Goal: Task Accomplishment & Management: Complete application form

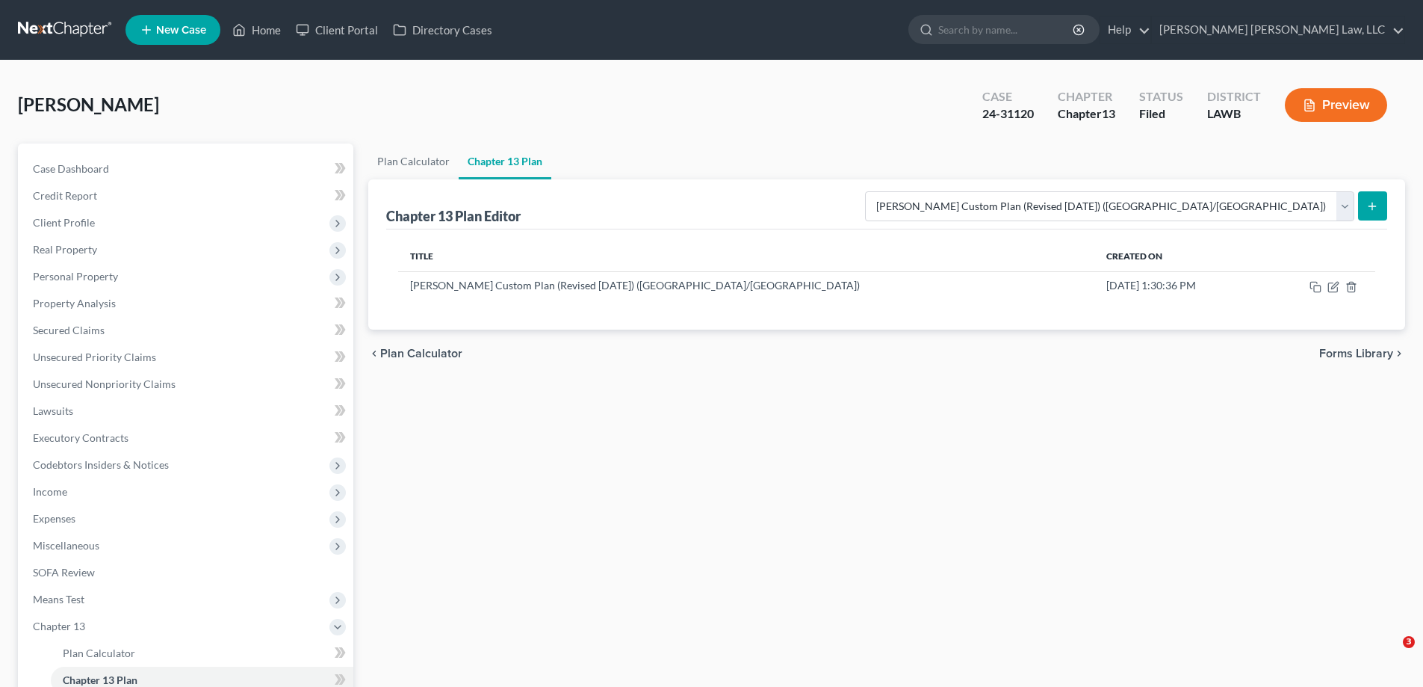
select select "1"
click at [263, 28] on link "Home" at bounding box center [256, 29] width 63 height 27
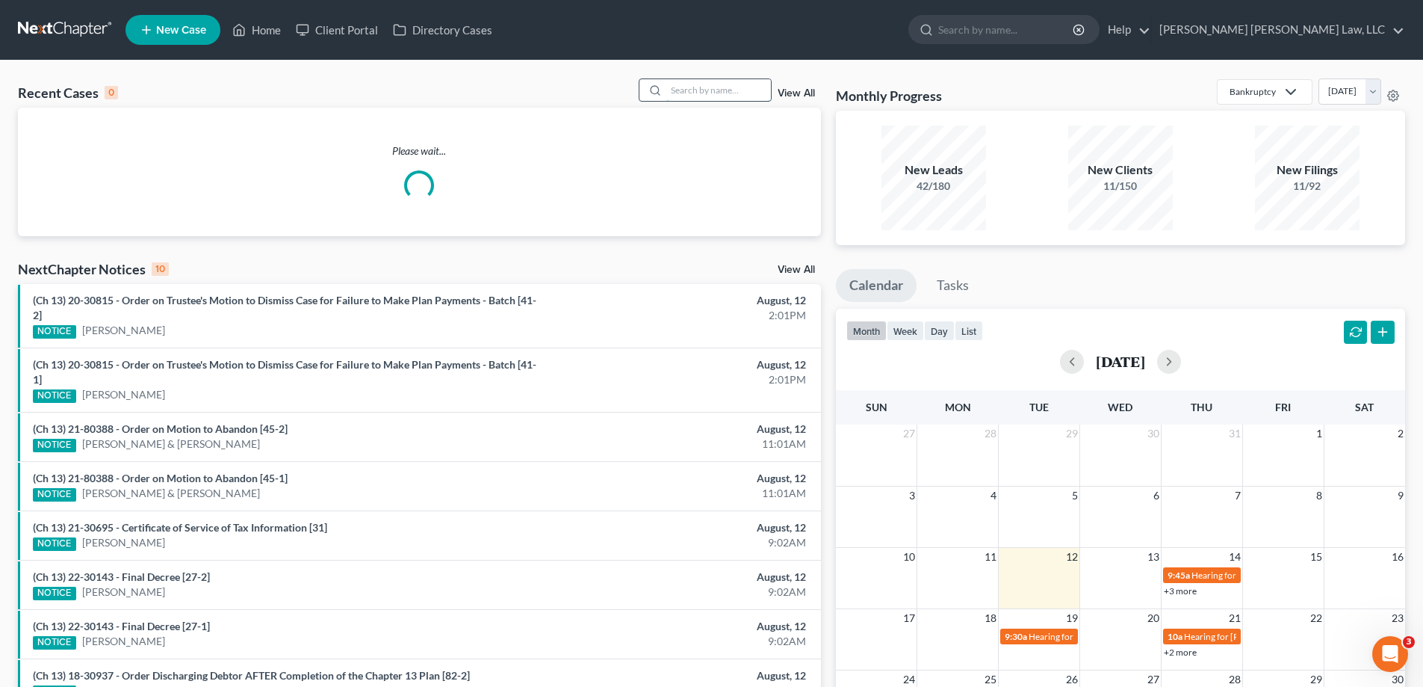
drag, startPoint x: 731, startPoint y: 101, endPoint x: 739, endPoint y: 102, distance: 7.5
click at [731, 103] on div "Recent Cases 0 View All" at bounding box center [419, 92] width 803 height 29
type input "25-30544"
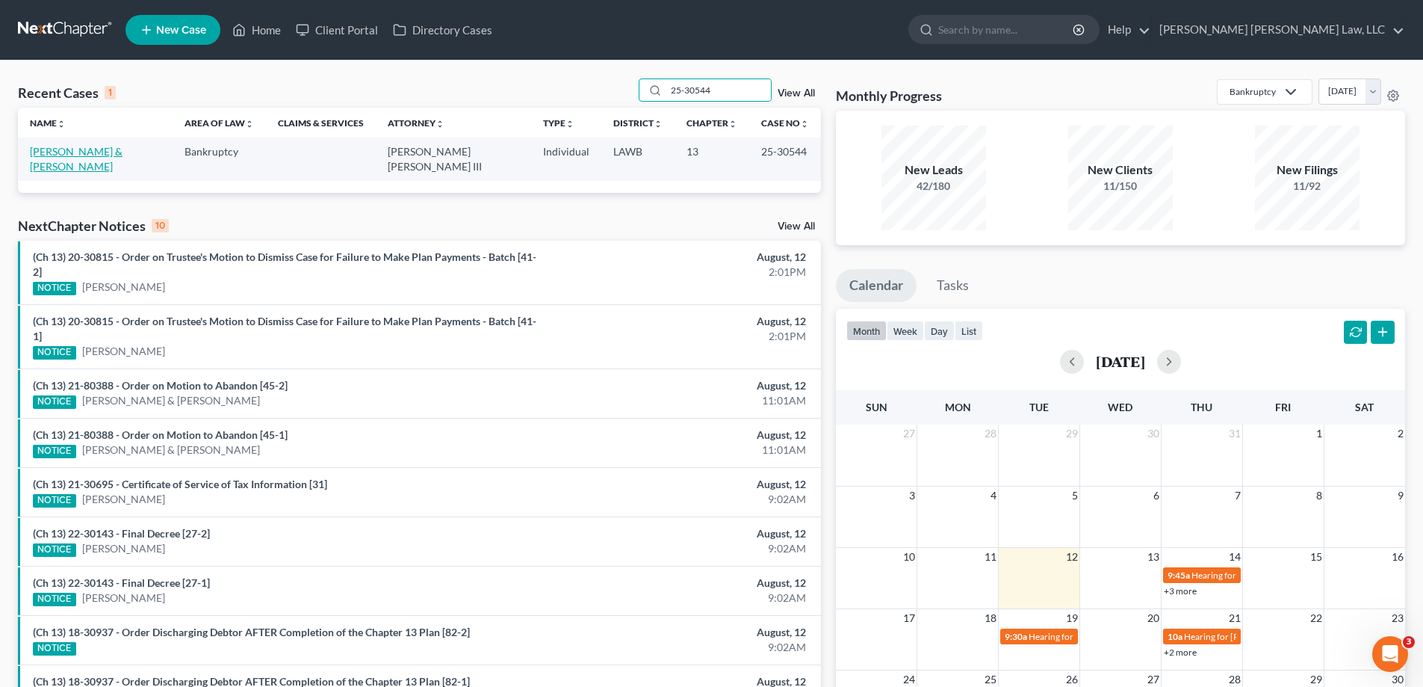
click at [96, 149] on link "[PERSON_NAME] & [PERSON_NAME]" at bounding box center [76, 159] width 93 height 28
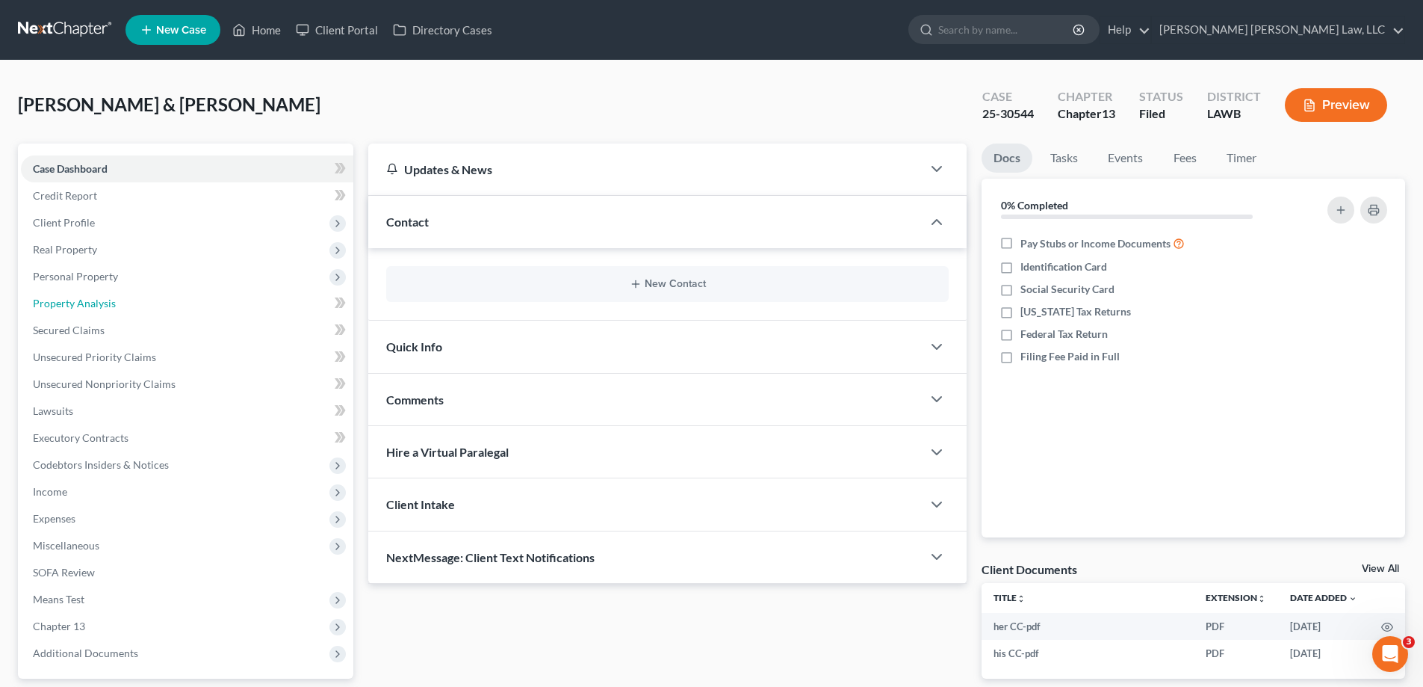
drag, startPoint x: 105, startPoint y: 302, endPoint x: 394, endPoint y: 294, distance: 288.5
click at [105, 302] on span "Property Analysis" at bounding box center [74, 303] width 83 height 13
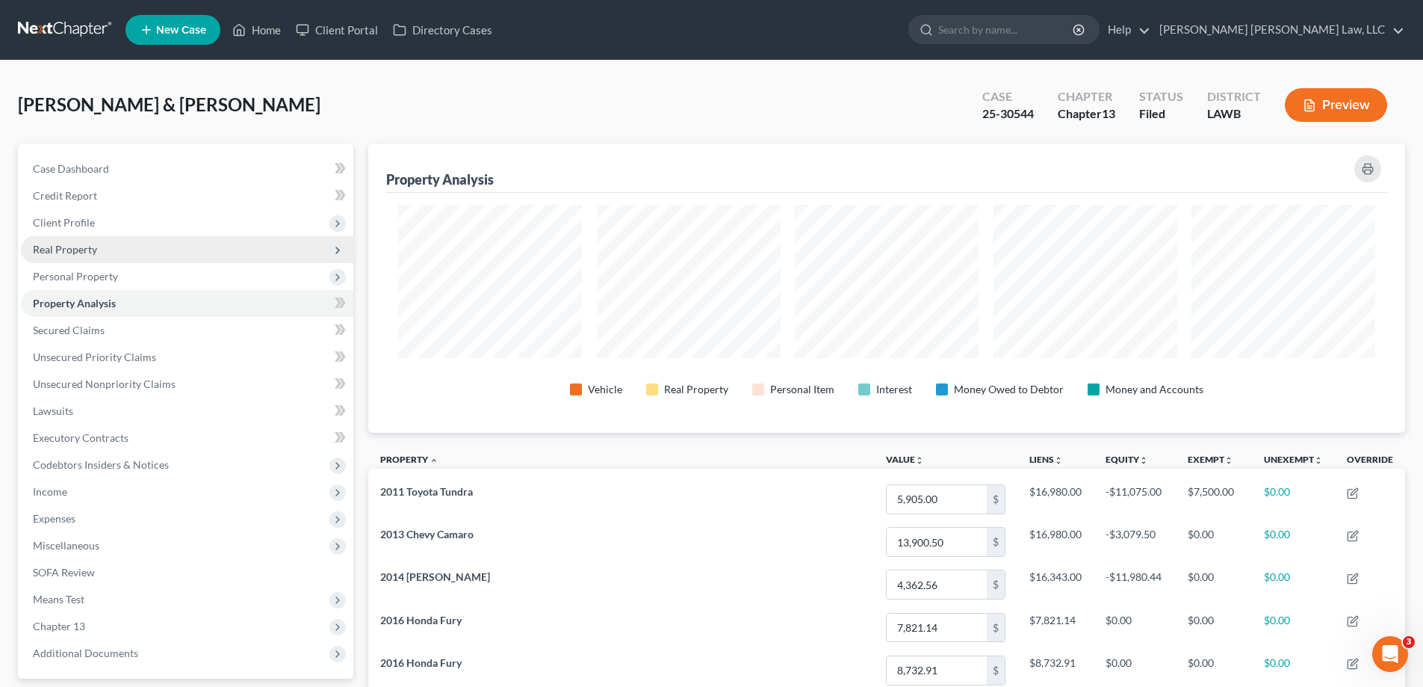
click at [56, 248] on span "Real Property" at bounding box center [65, 249] width 64 height 13
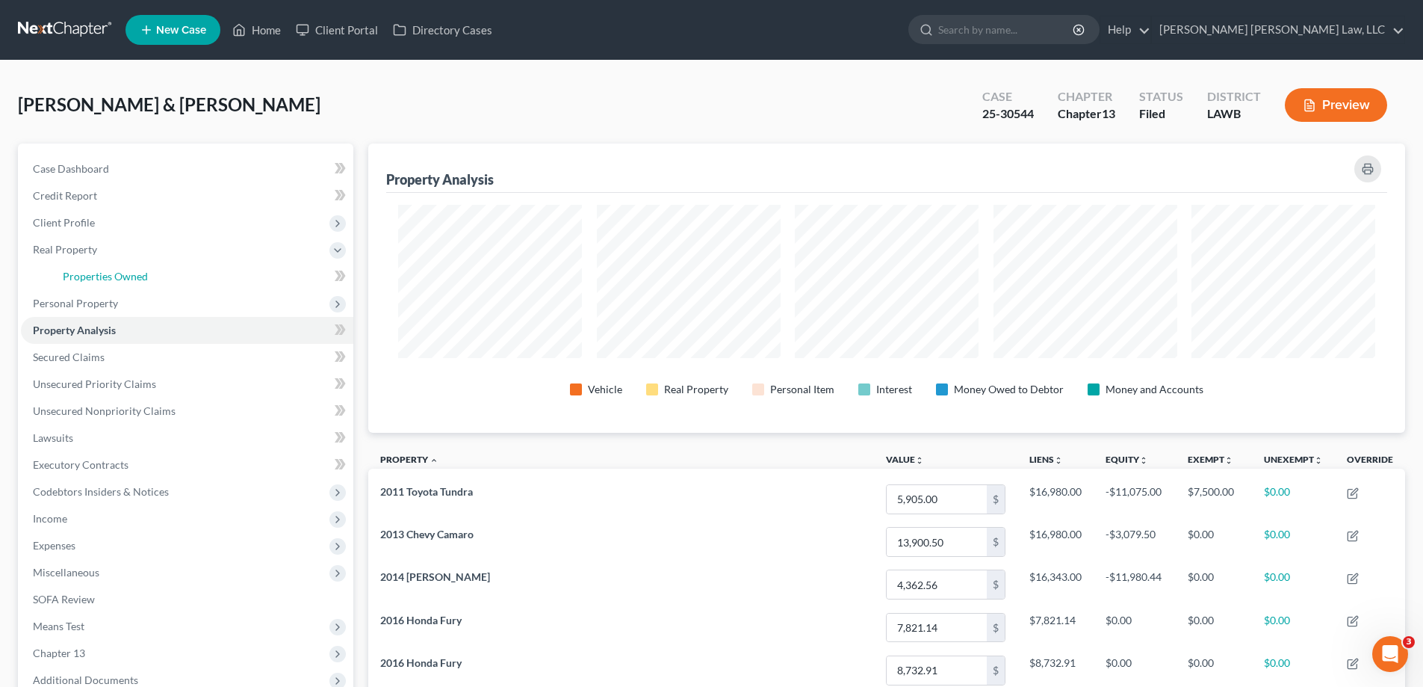
click at [89, 276] on span "Properties Owned" at bounding box center [105, 276] width 85 height 13
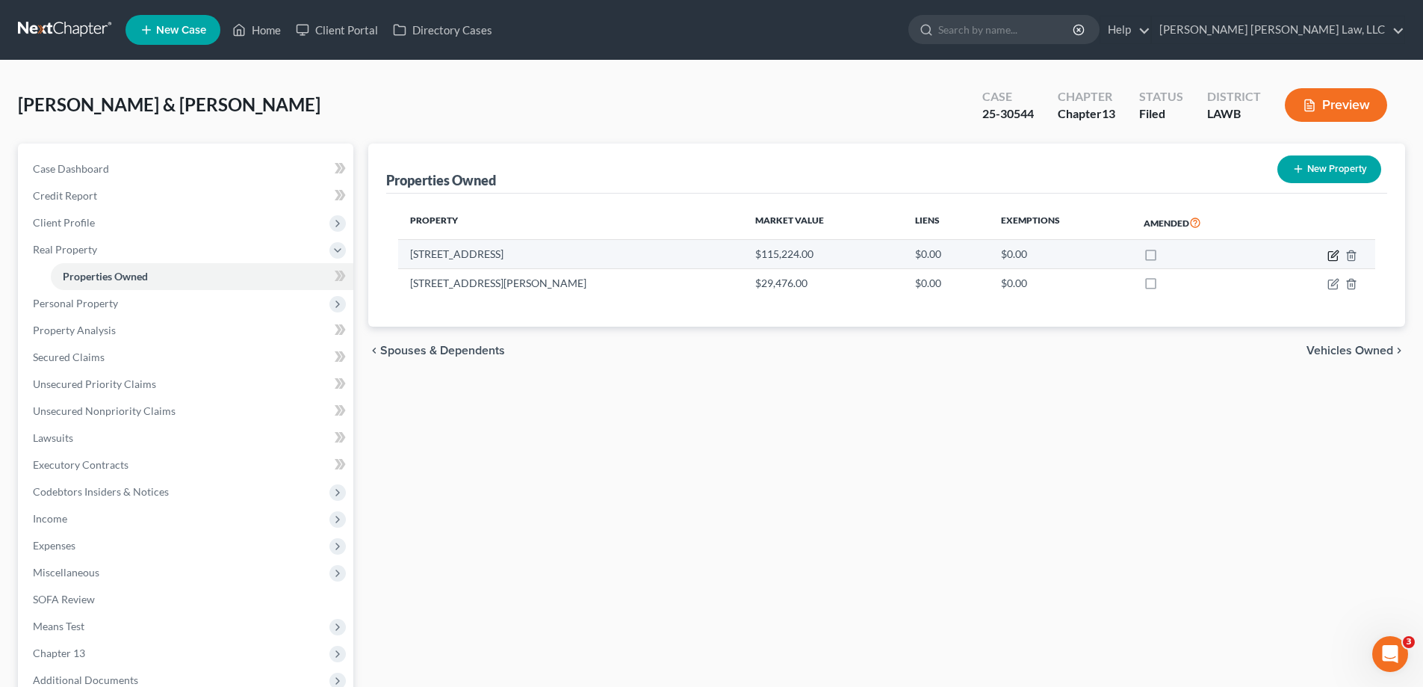
click at [1333, 252] on icon "button" at bounding box center [1333, 256] width 12 height 12
select select "19"
select select "2"
select select "0"
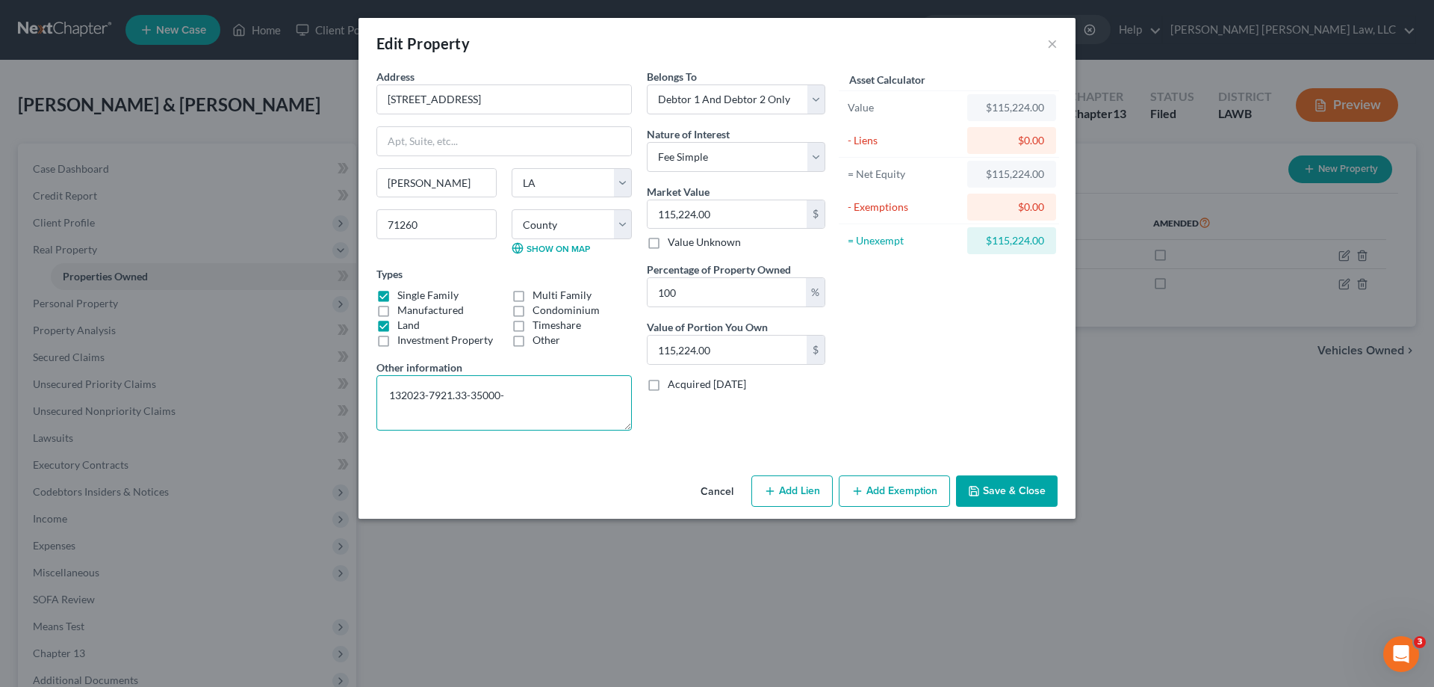
click at [584, 402] on textarea "132023-7921.33-35000-" at bounding box center [504, 402] width 255 height 55
click at [715, 489] on button "Cancel" at bounding box center [717, 492] width 57 height 30
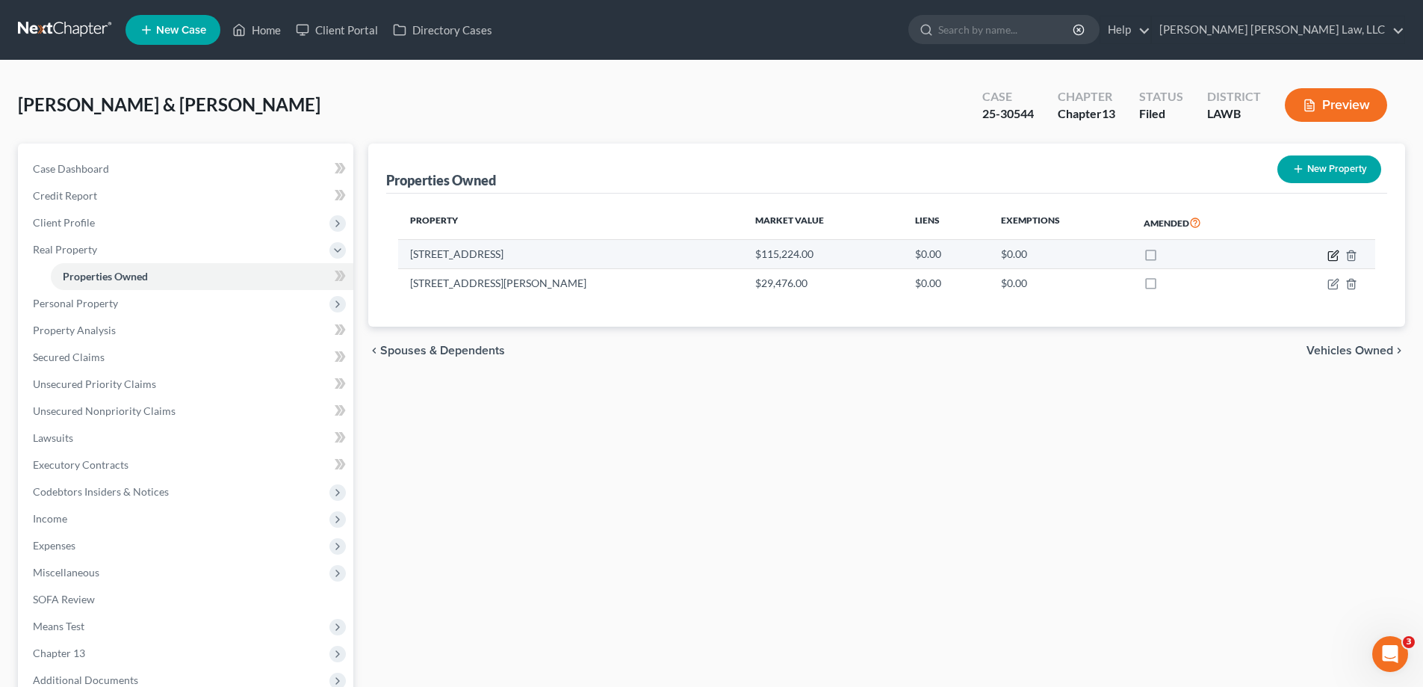
click at [1330, 255] on icon "button" at bounding box center [1333, 256] width 12 height 12
select select "19"
select select "55"
select select "2"
select select "0"
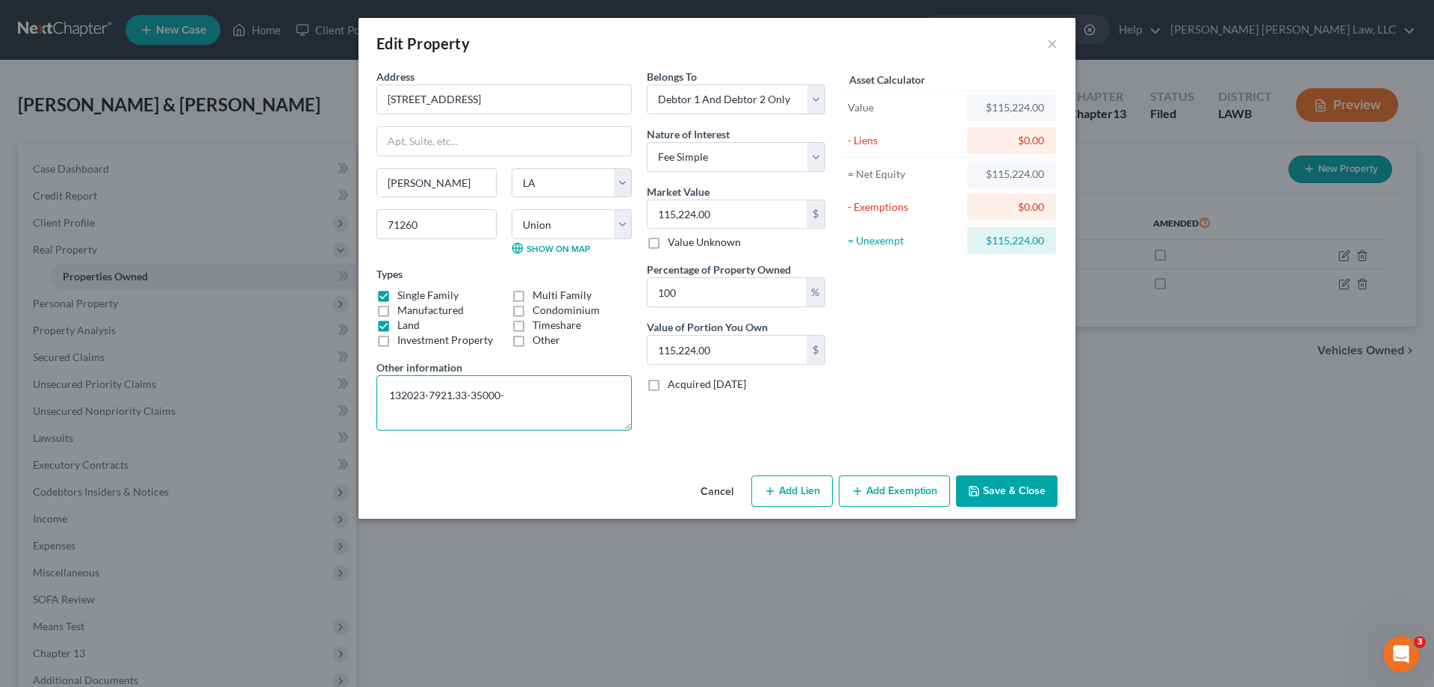
drag, startPoint x: 432, startPoint y: 396, endPoint x: 549, endPoint y: 406, distance: 117.7
click at [549, 406] on textarea "132023-7921.33-35000-" at bounding box center [504, 402] width 255 height 55
type textarea "1"
click at [743, 218] on input "115,224.00" at bounding box center [727, 214] width 159 height 28
type input "9"
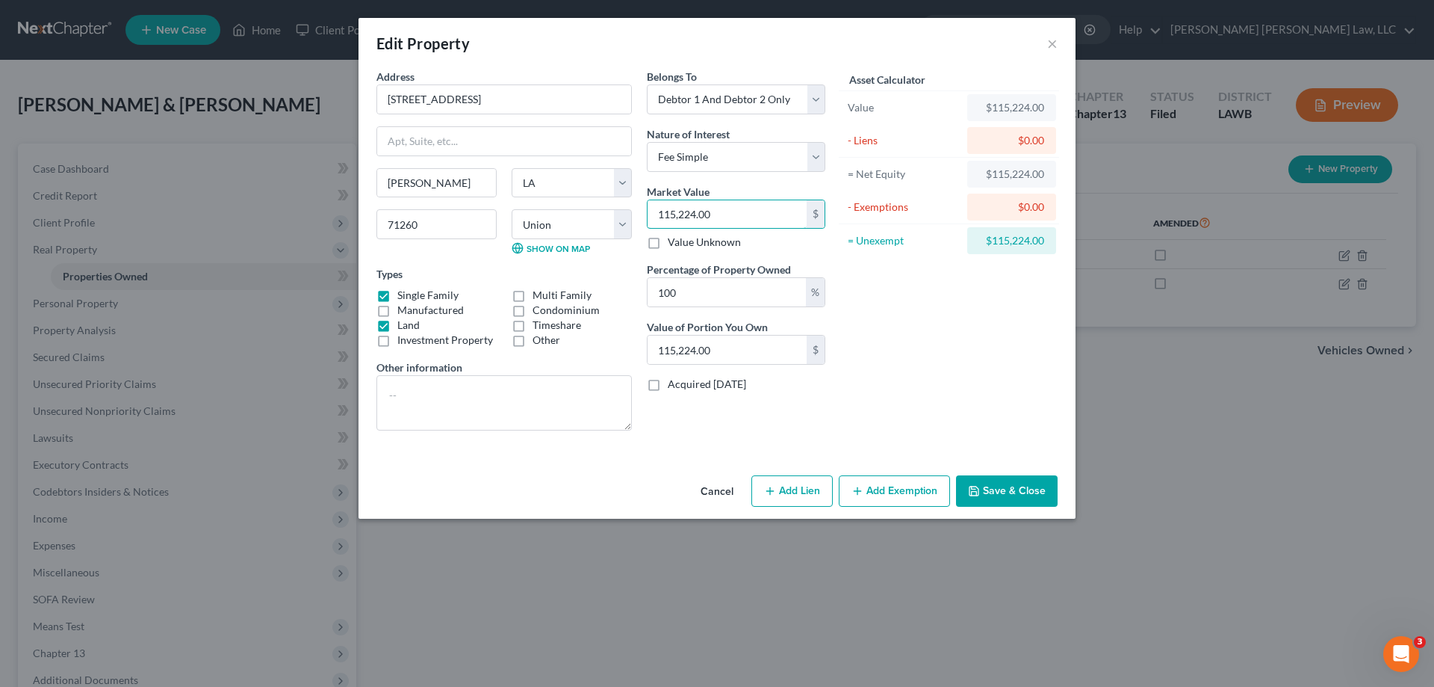
type input "9.00"
type input "90"
type input "90.00"
type input "900"
type input "900.00"
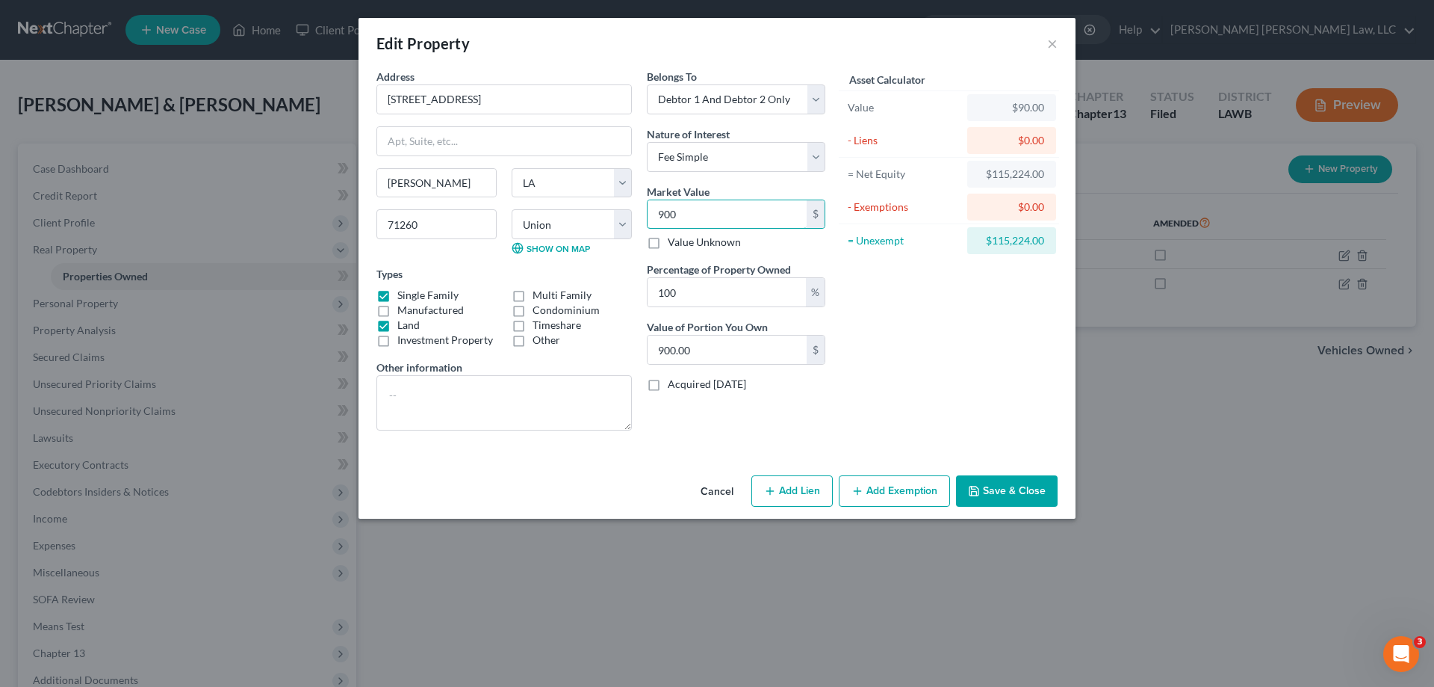
type input "9000"
type input "9,000.00"
type input "9,0000"
type input "90,000.00"
type input "90,000"
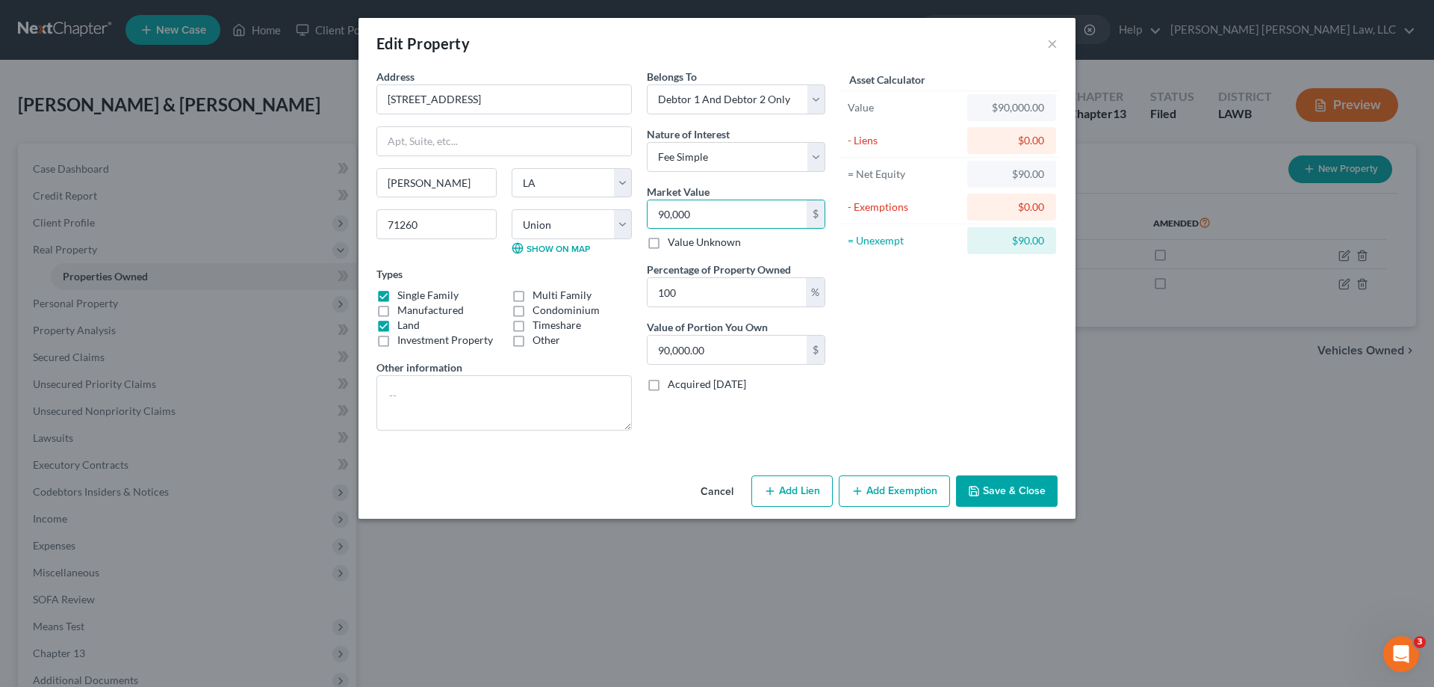
click at [989, 497] on button "Save & Close" at bounding box center [1007, 490] width 102 height 31
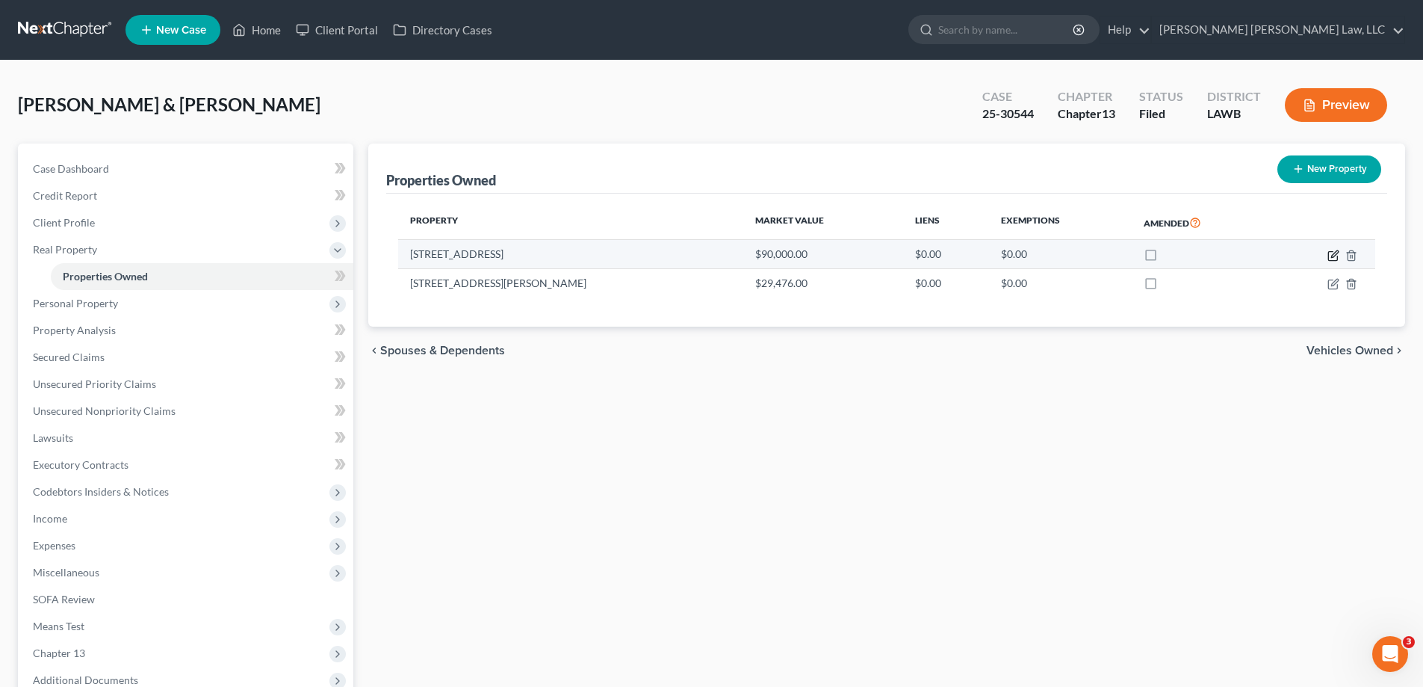
click at [1333, 255] on icon "button" at bounding box center [1333, 256] width 12 height 12
select select "19"
select select "55"
select select "2"
select select "0"
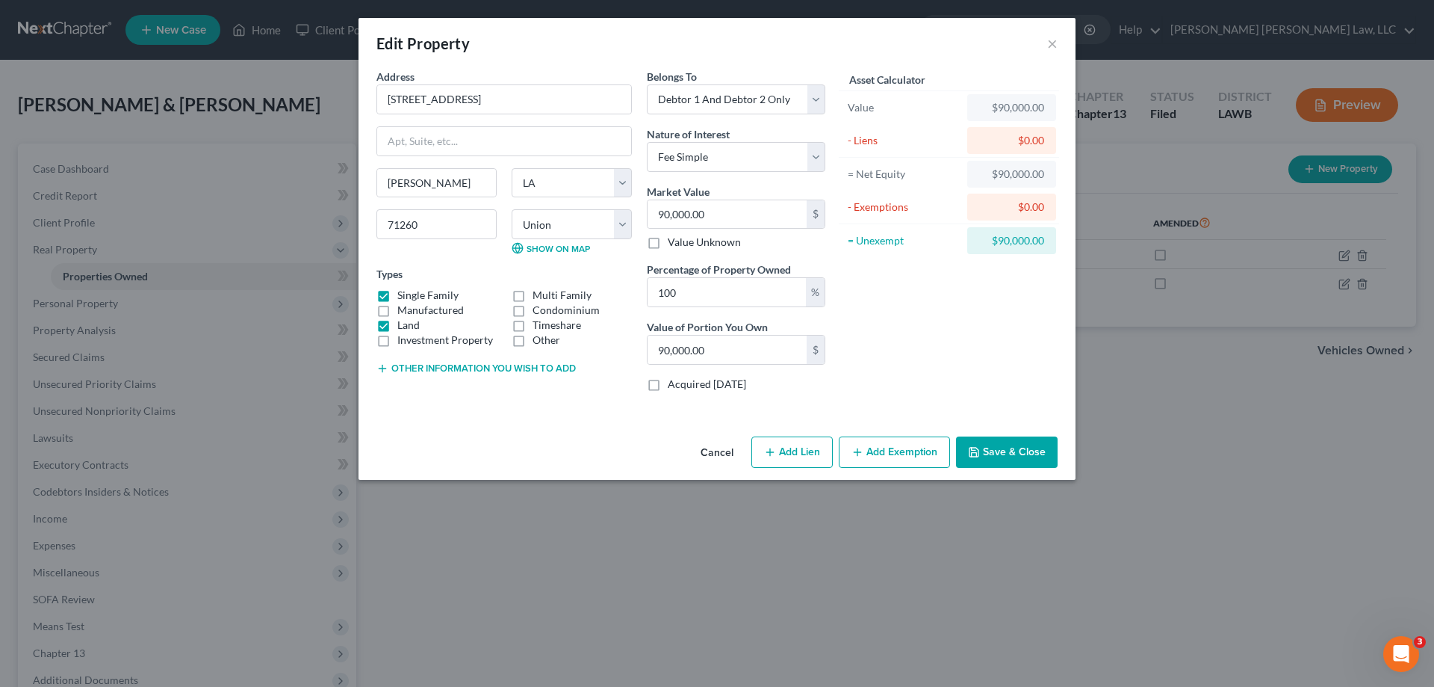
click at [925, 455] on button "Add Exemption" at bounding box center [894, 451] width 111 height 31
select select "2"
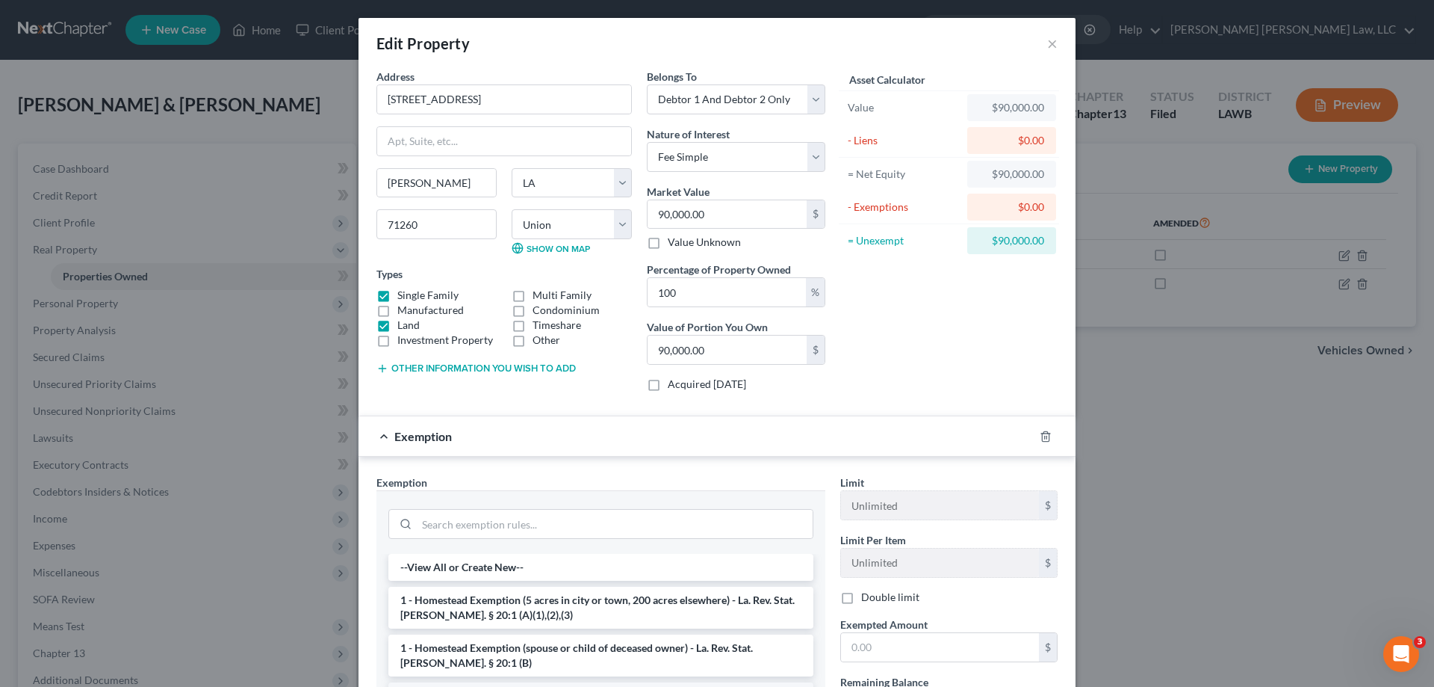
scroll to position [149, 0]
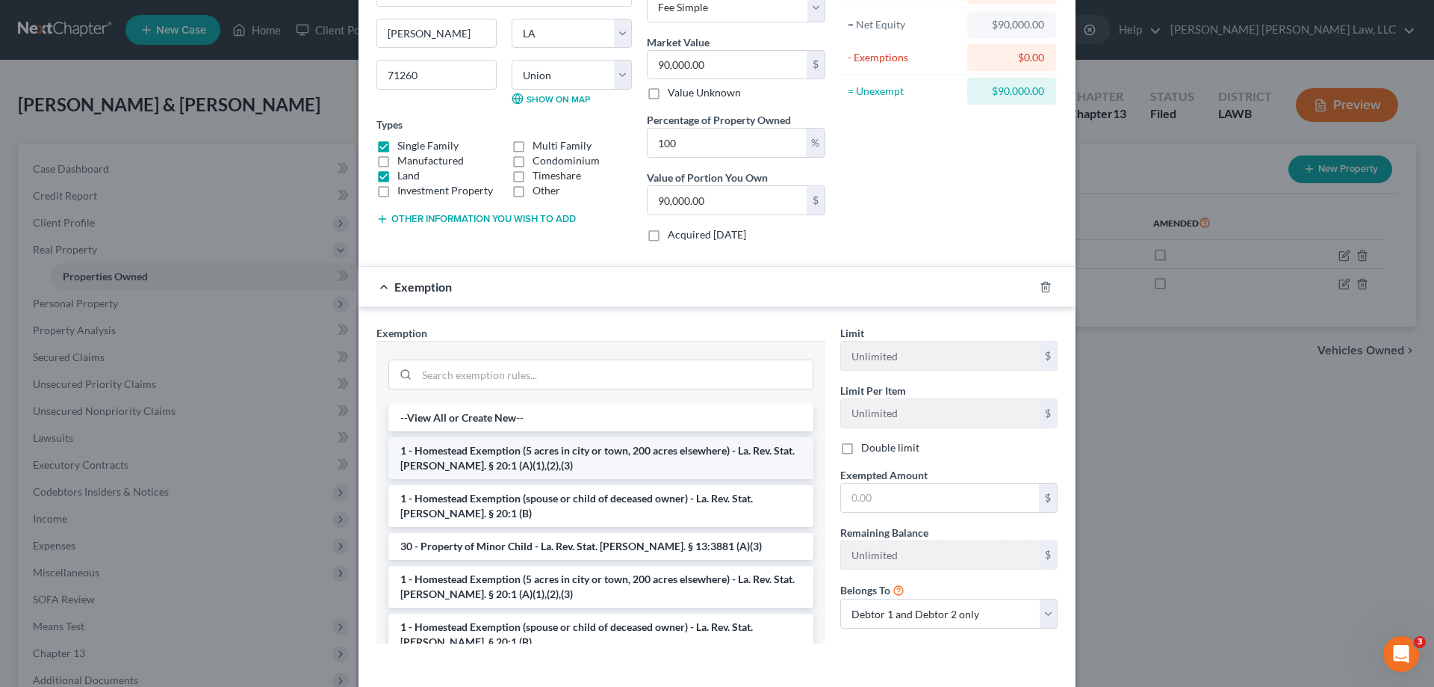
click at [592, 458] on li "1 - Homestead Exemption (5 acres in city or town, 200 acres elsewhere) - La. Re…" at bounding box center [600, 458] width 425 height 42
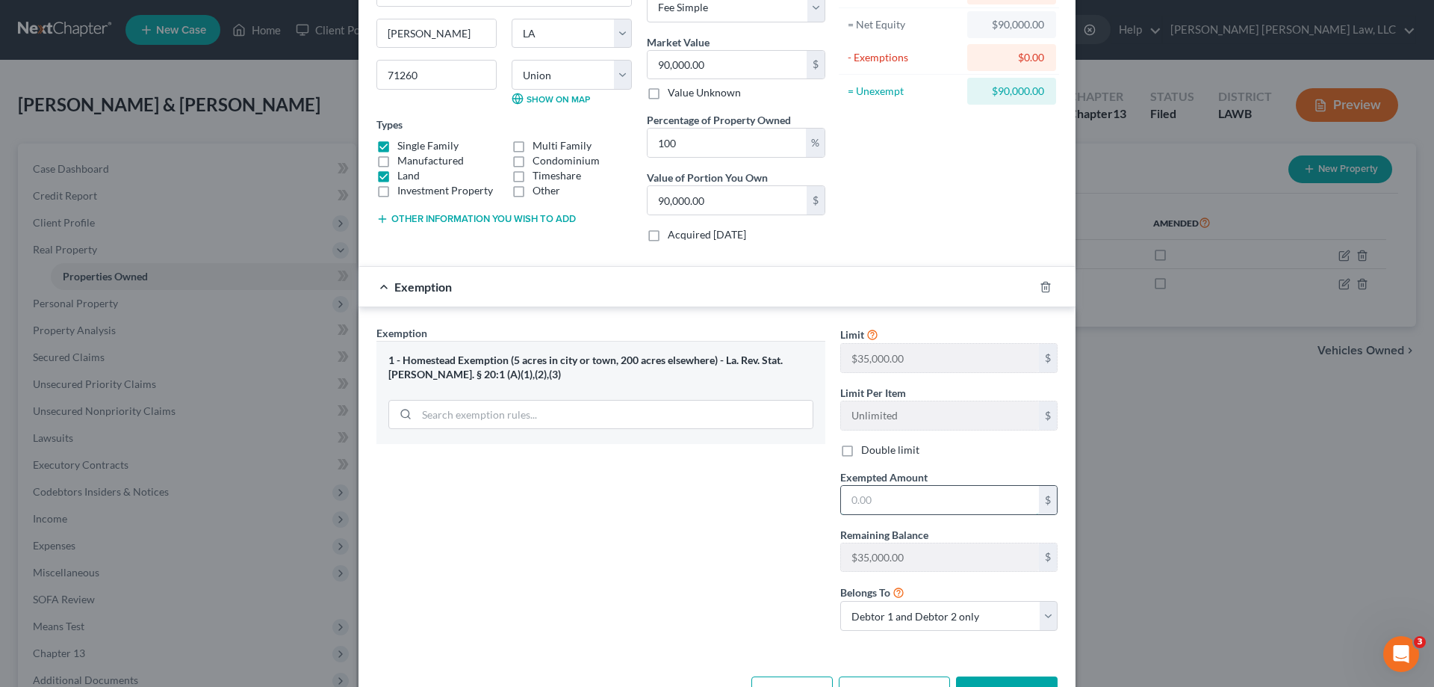
click at [885, 504] on input "text" at bounding box center [940, 500] width 198 height 28
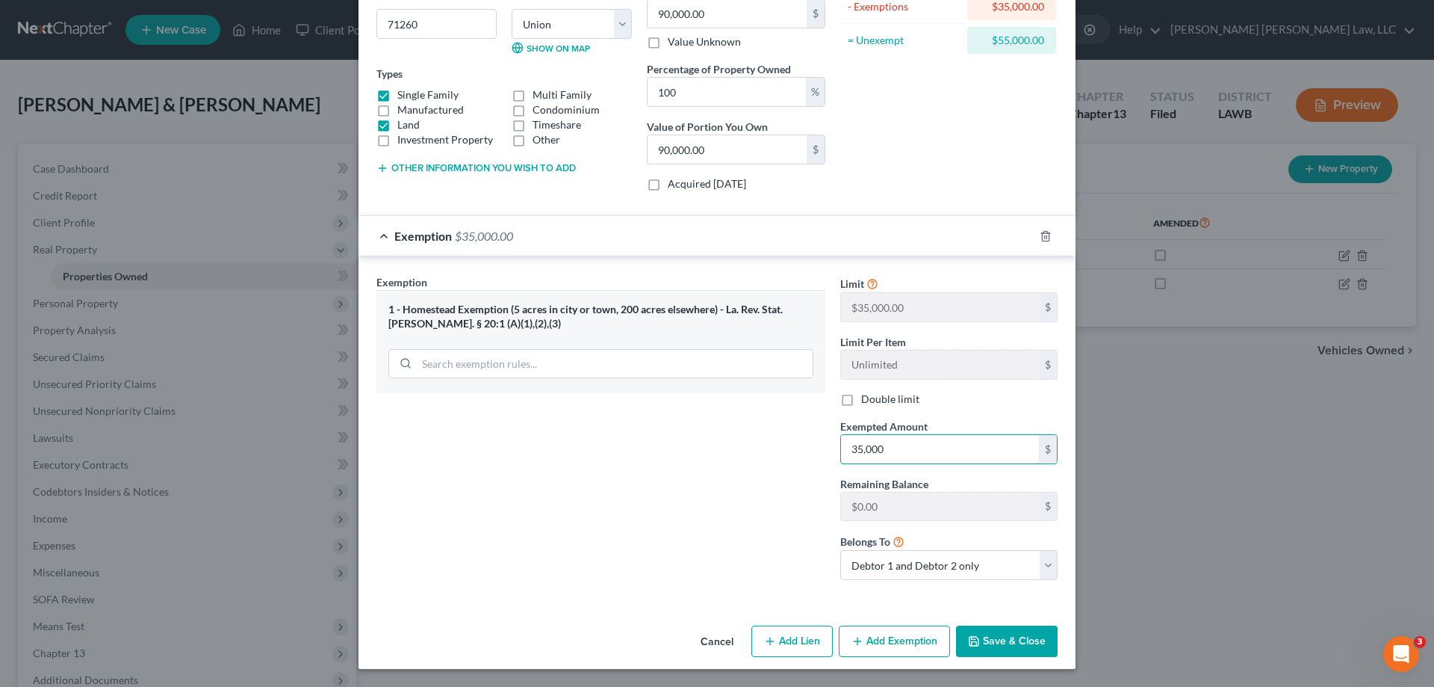
type input "35,000"
click at [998, 630] on button "Save & Close" at bounding box center [1007, 640] width 102 height 31
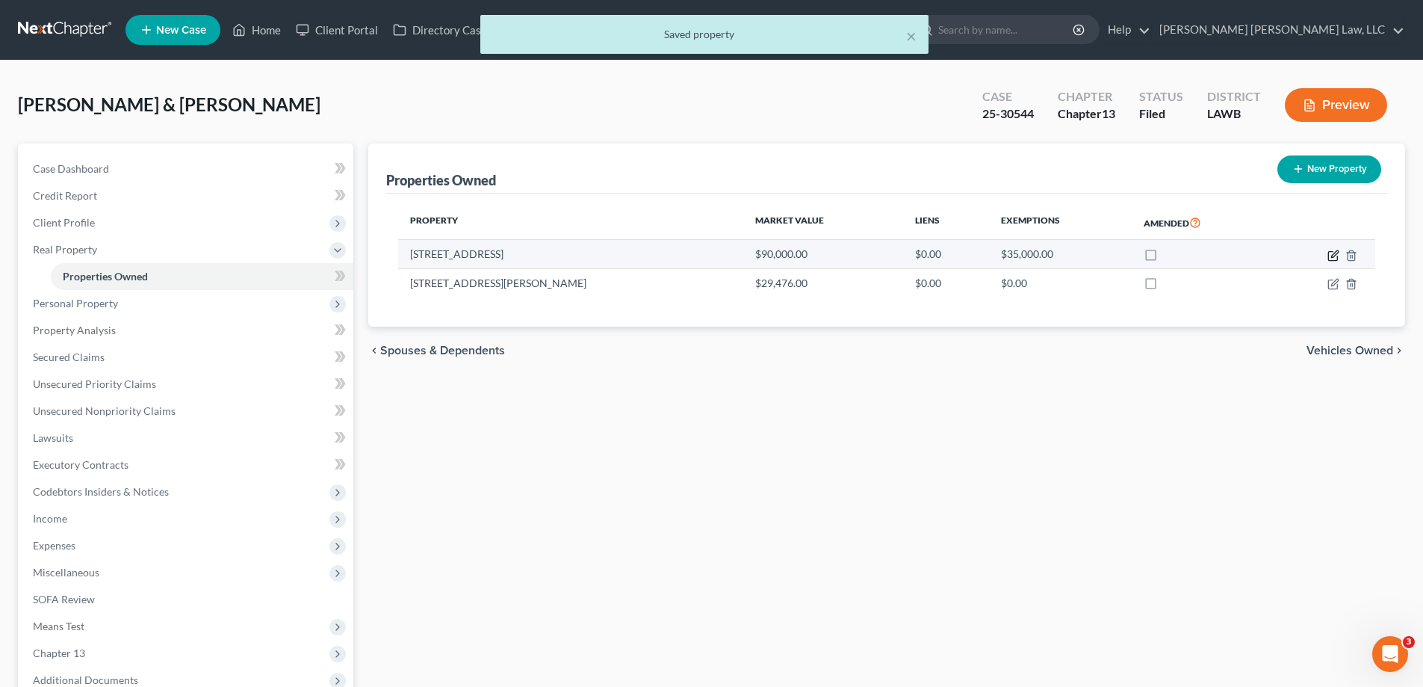
click at [1332, 252] on icon "button" at bounding box center [1333, 256] width 12 height 12
select select "19"
select select "55"
select select "2"
select select "0"
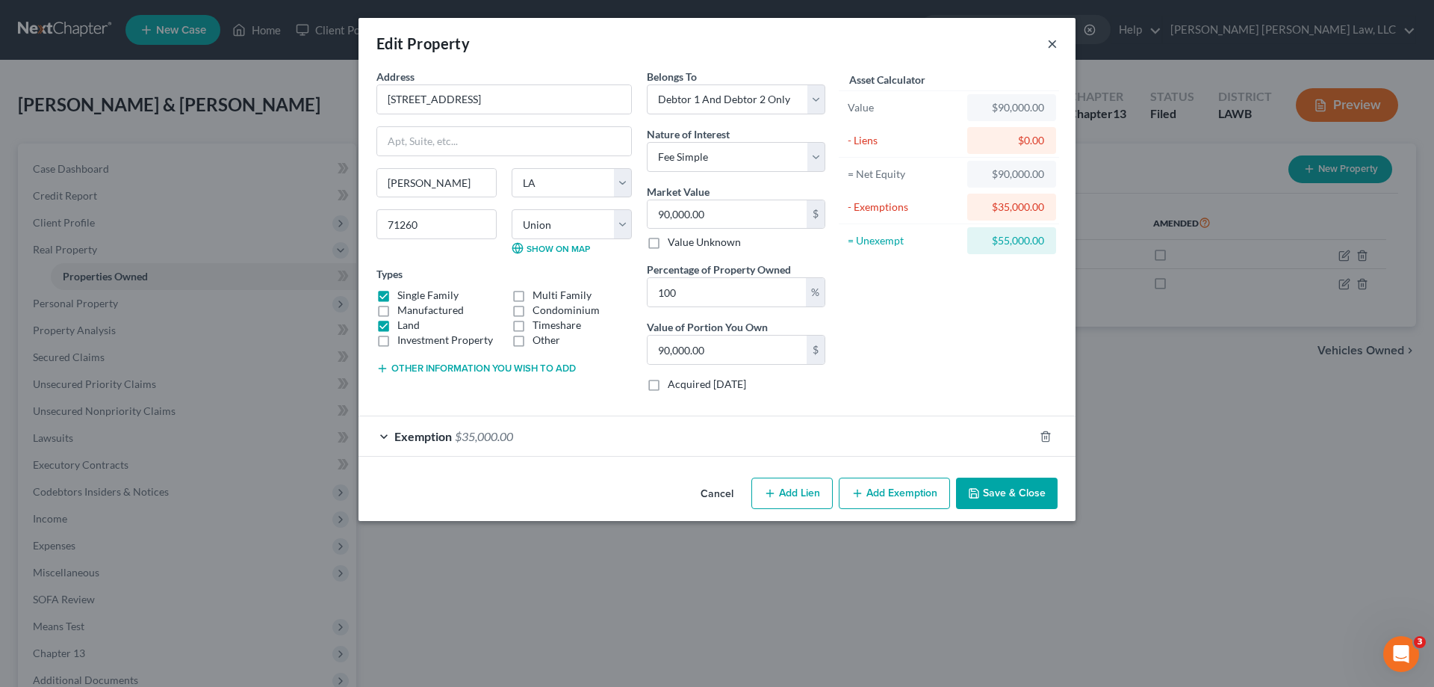
click at [1054, 48] on button "×" at bounding box center [1052, 43] width 10 height 18
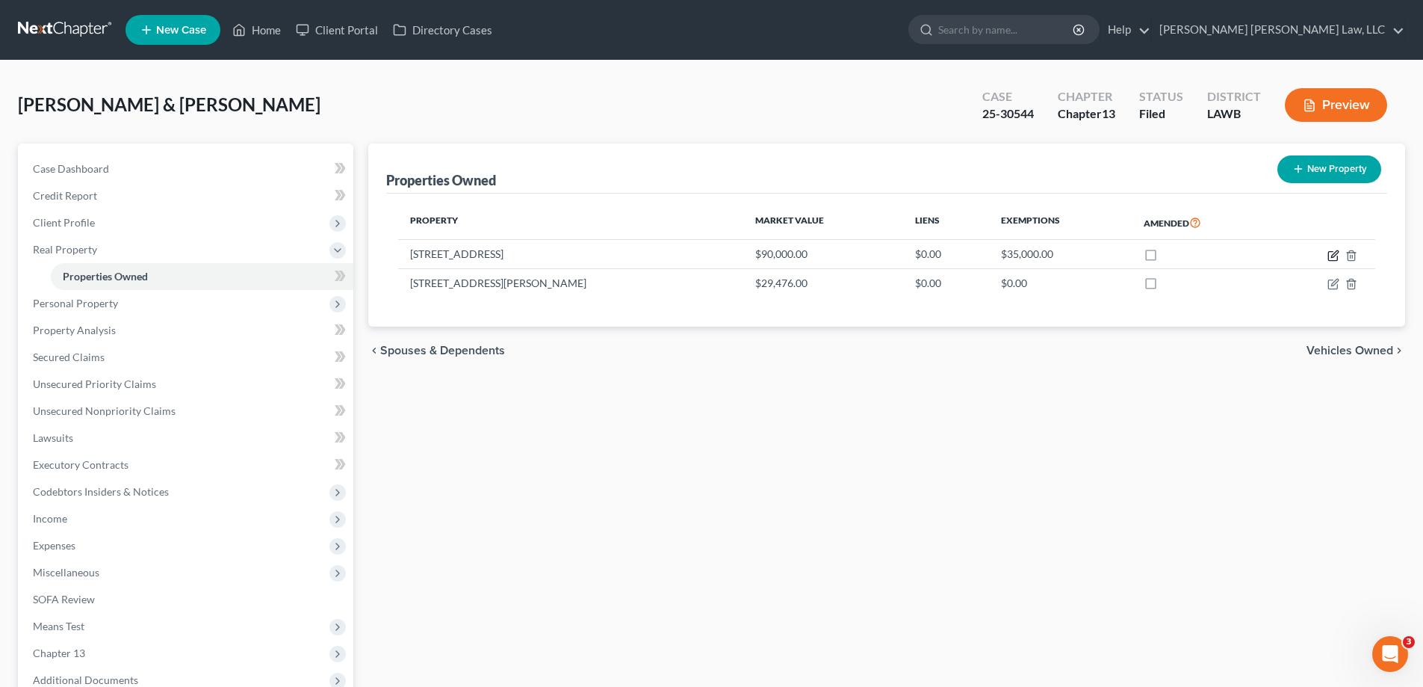
drag, startPoint x: 1330, startPoint y: 251, endPoint x: 1298, endPoint y: 318, distance: 74.5
click at [1330, 251] on icon "button" at bounding box center [1332, 255] width 9 height 9
select select "19"
select select "55"
select select "2"
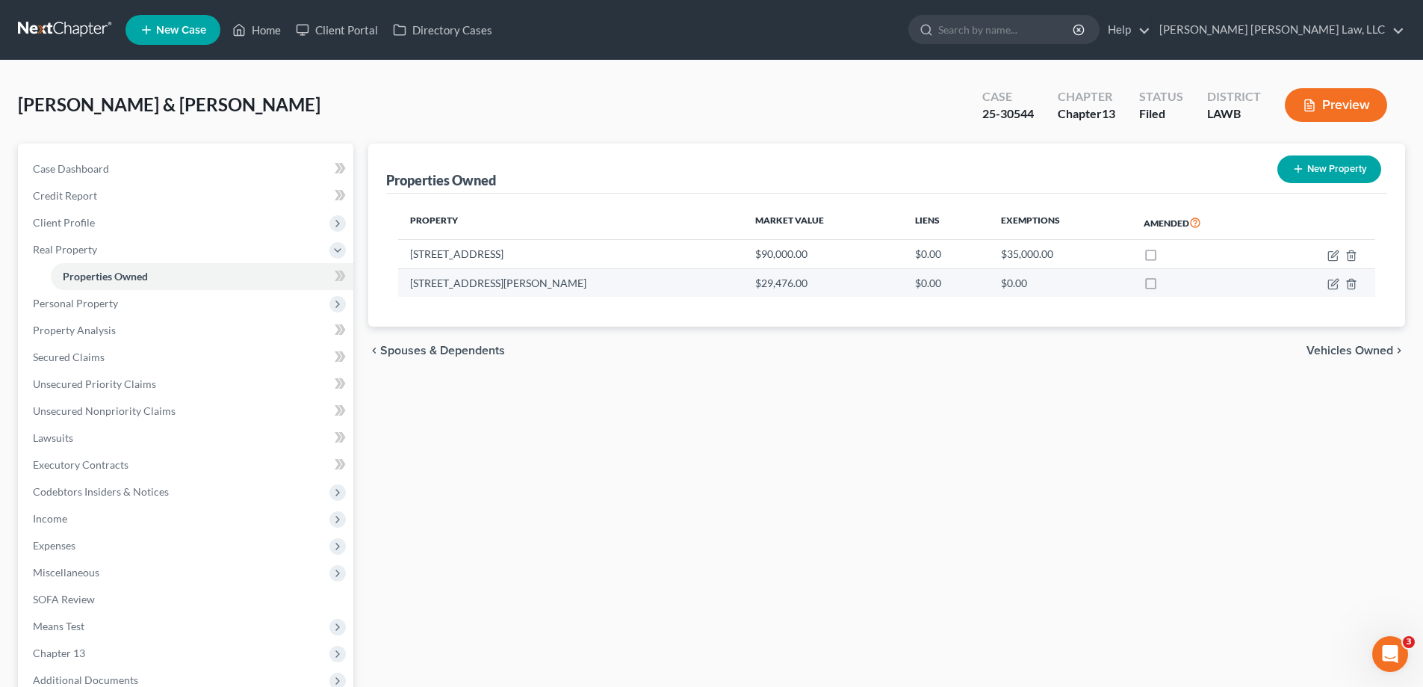
select select "0"
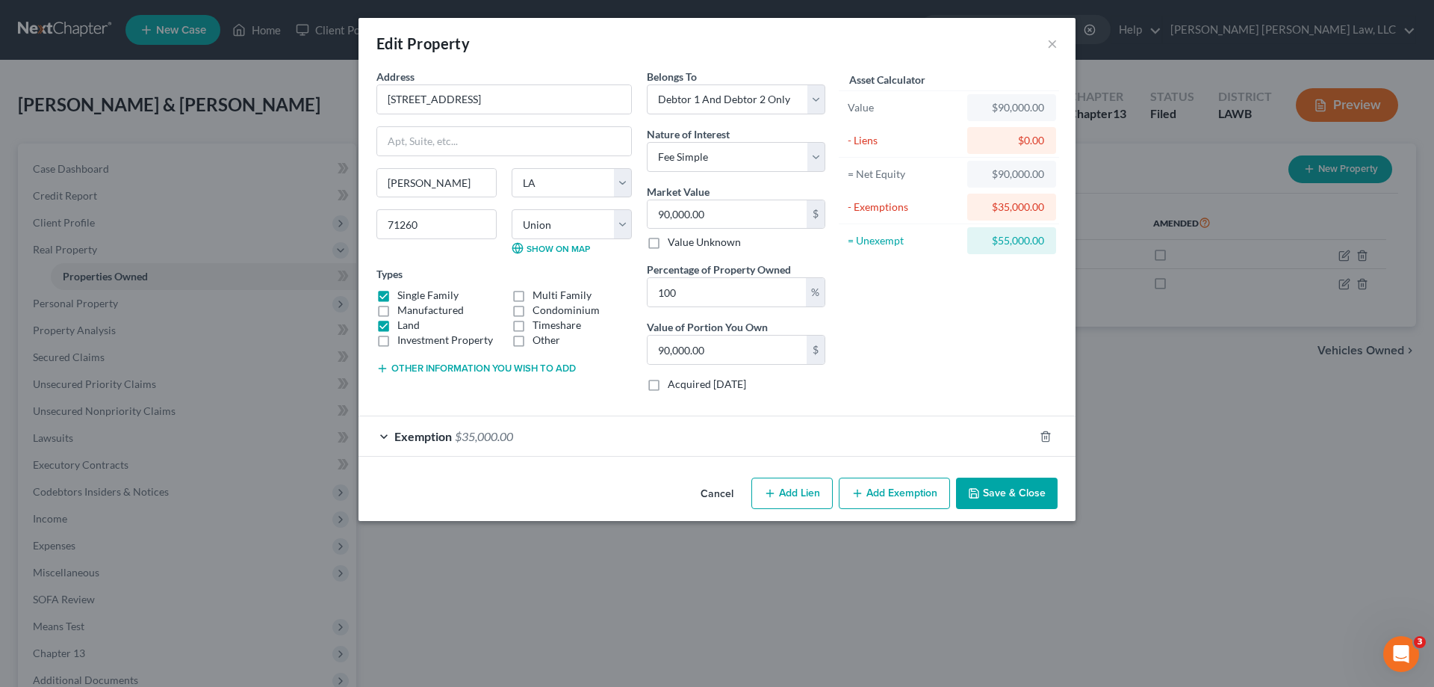
click at [451, 437] on span "Exemption" at bounding box center [423, 436] width 58 height 14
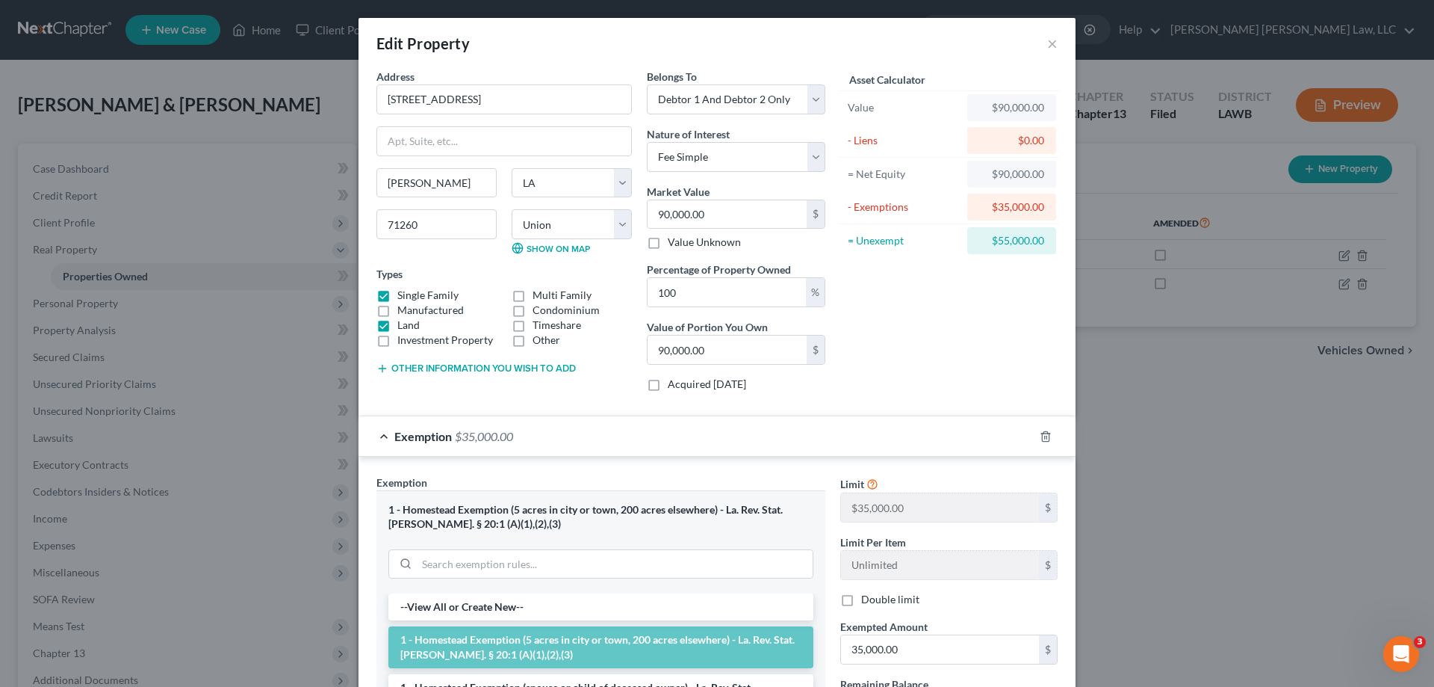
click at [443, 446] on div "Exemption $35,000.00" at bounding box center [696, 436] width 675 height 40
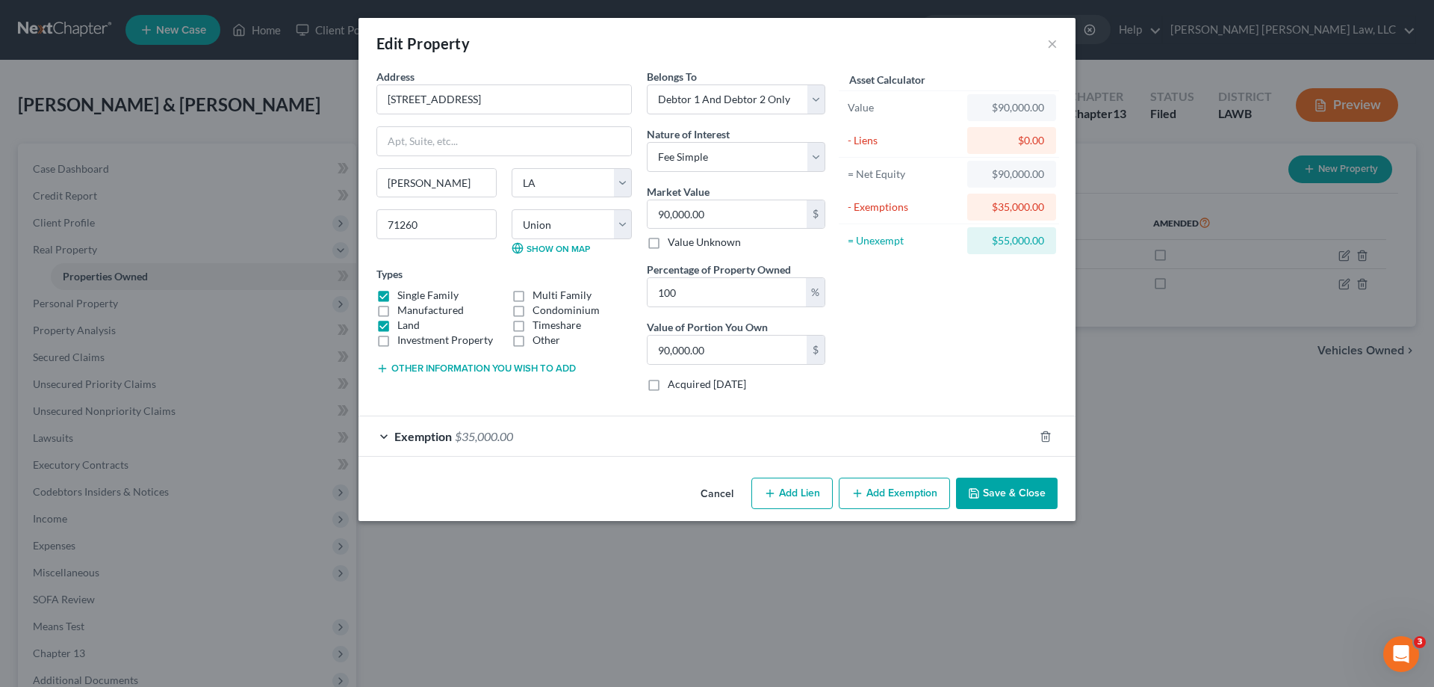
click at [406, 377] on div "Address * 717 Hwy 33 [PERSON_NAME][GEOGRAPHIC_DATA] [US_STATE][GEOGRAPHIC_DATA]…" at bounding box center [504, 236] width 270 height 335
click at [405, 371] on button "Other information you wish to add" at bounding box center [476, 368] width 199 height 12
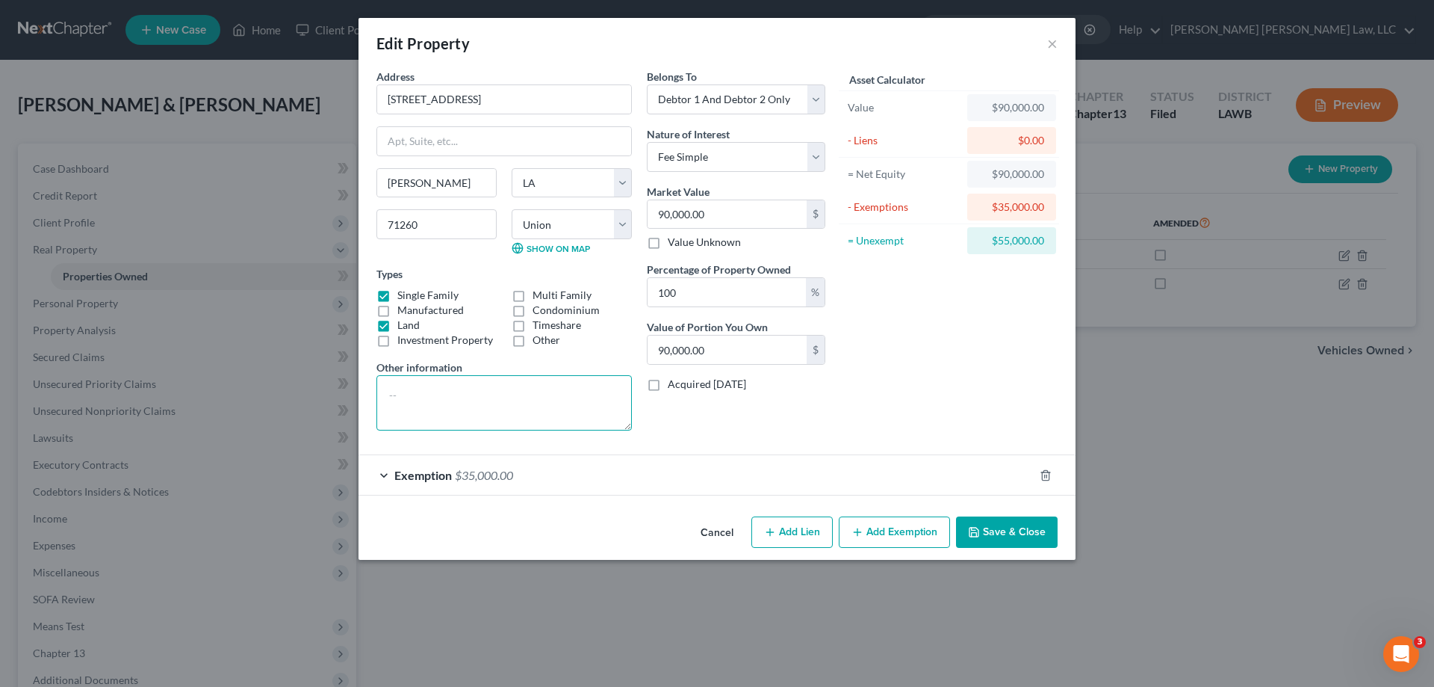
click at [442, 400] on textarea at bounding box center [504, 402] width 255 height 55
click at [427, 398] on textarea "$90,000-$35,000.00" at bounding box center [504, 402] width 255 height 55
click at [506, 397] on textarea "$90,000.00-$35,000.00" at bounding box center [504, 402] width 255 height 55
click at [453, 400] on textarea "$90,000.00-$35,000.00 (exemption)" at bounding box center [504, 402] width 255 height 55
click at [447, 396] on textarea "$90,000.00-$35,000.00 (exemption)" at bounding box center [504, 402] width 255 height 55
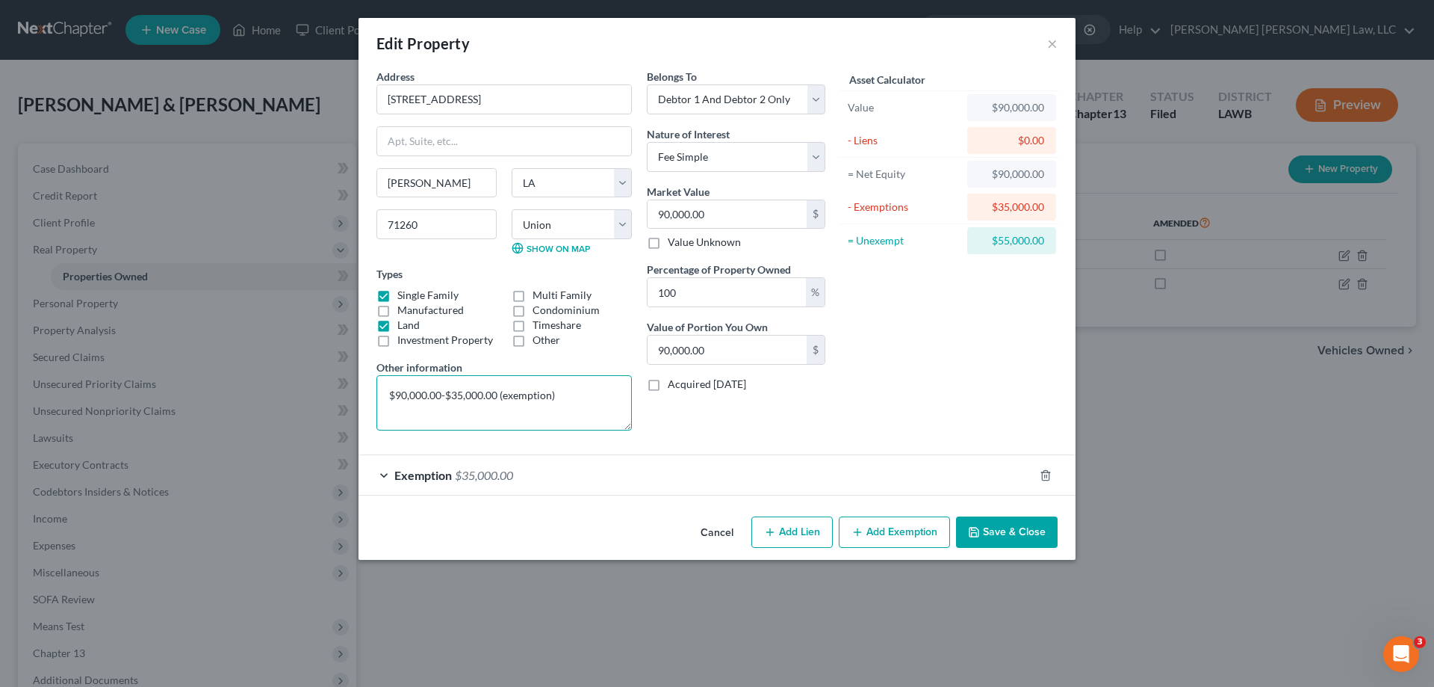
click at [445, 392] on textarea "$90,000.00-$35,000.00 (exemption)" at bounding box center [504, 402] width 255 height 55
click at [483, 421] on textarea "$90,000.00- $5,400.00 (realtor fees ) -$35,000.00 (exemption)" at bounding box center [504, 402] width 255 height 55
click at [571, 414] on textarea "$90,000.00- $5,400.00 (realtor fees ) -$35,000.00 (exemption) - $6,085.00 (trus…" at bounding box center [504, 402] width 255 height 55
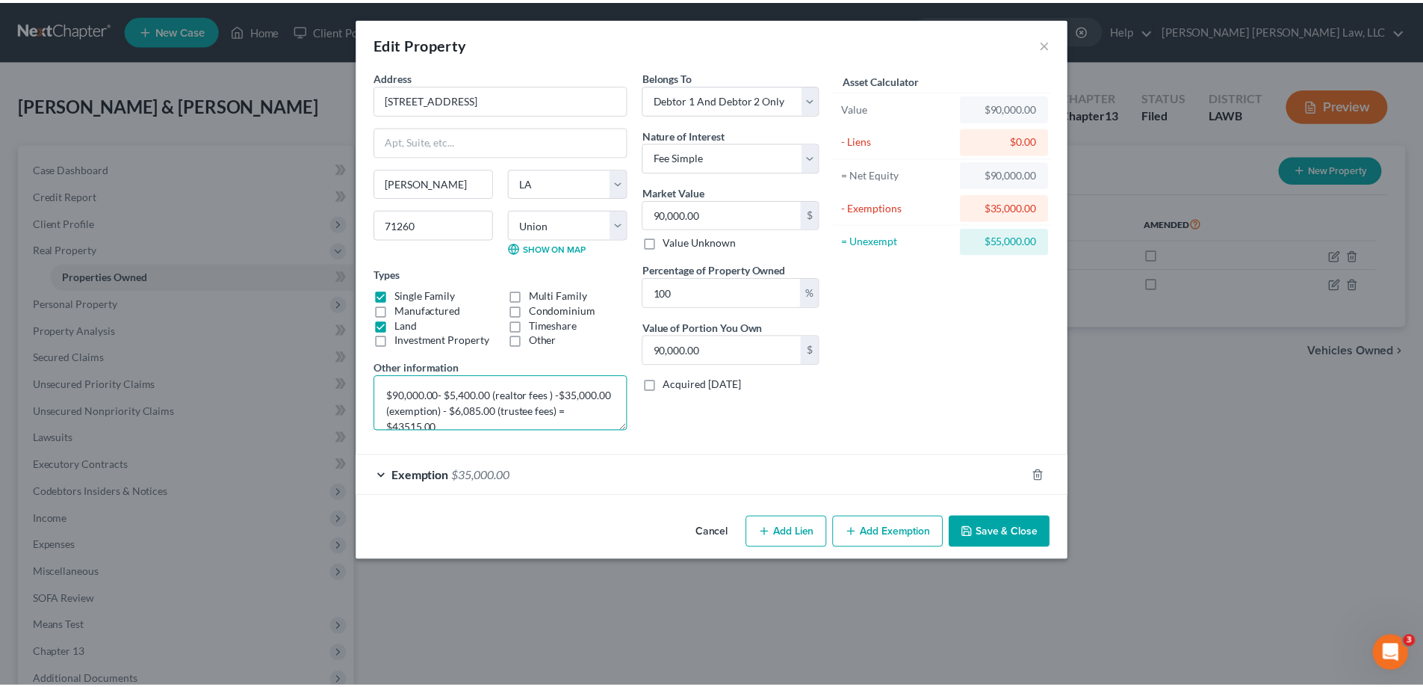
scroll to position [4, 0]
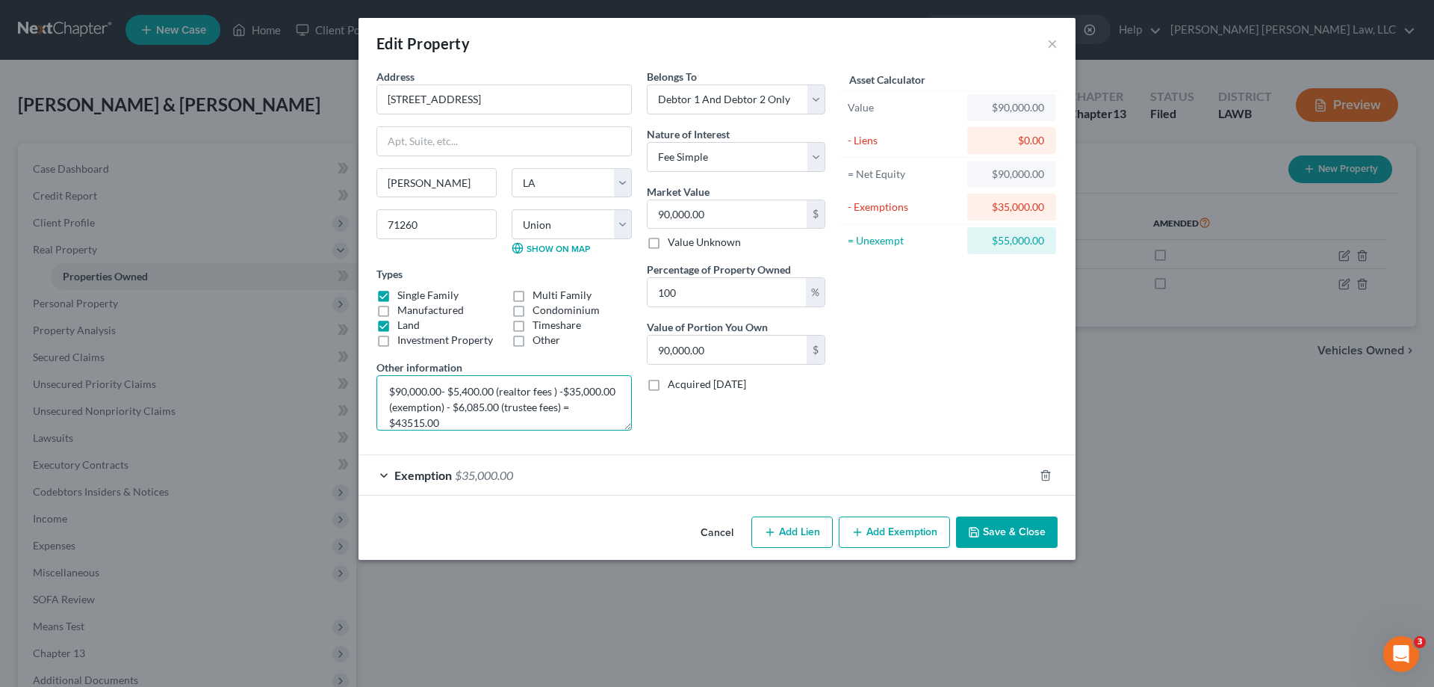
click at [439, 421] on textarea "$90,000.00- $5,400.00 (realtor fees ) -$35,000.00 (exemption) - $6,085.00 (trus…" at bounding box center [504, 402] width 255 height 55
type textarea "$90,000.00- $5,400.00 (realtor fees ) -$35,000.00 (exemption) - $6,085.00 (trus…"
click at [1045, 524] on button "Save & Close" at bounding box center [1007, 531] width 102 height 31
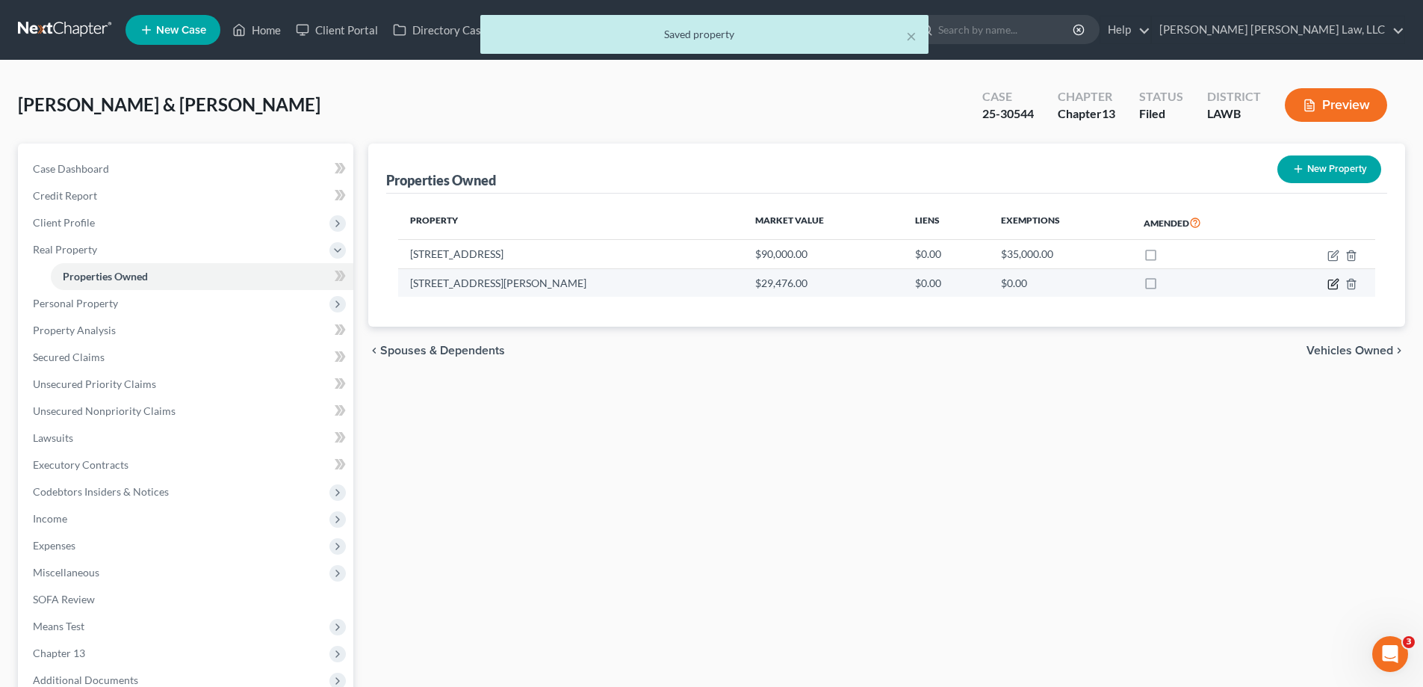
click at [1335, 285] on icon "button" at bounding box center [1333, 284] width 12 height 12
select select "19"
select select "55"
select select "3"
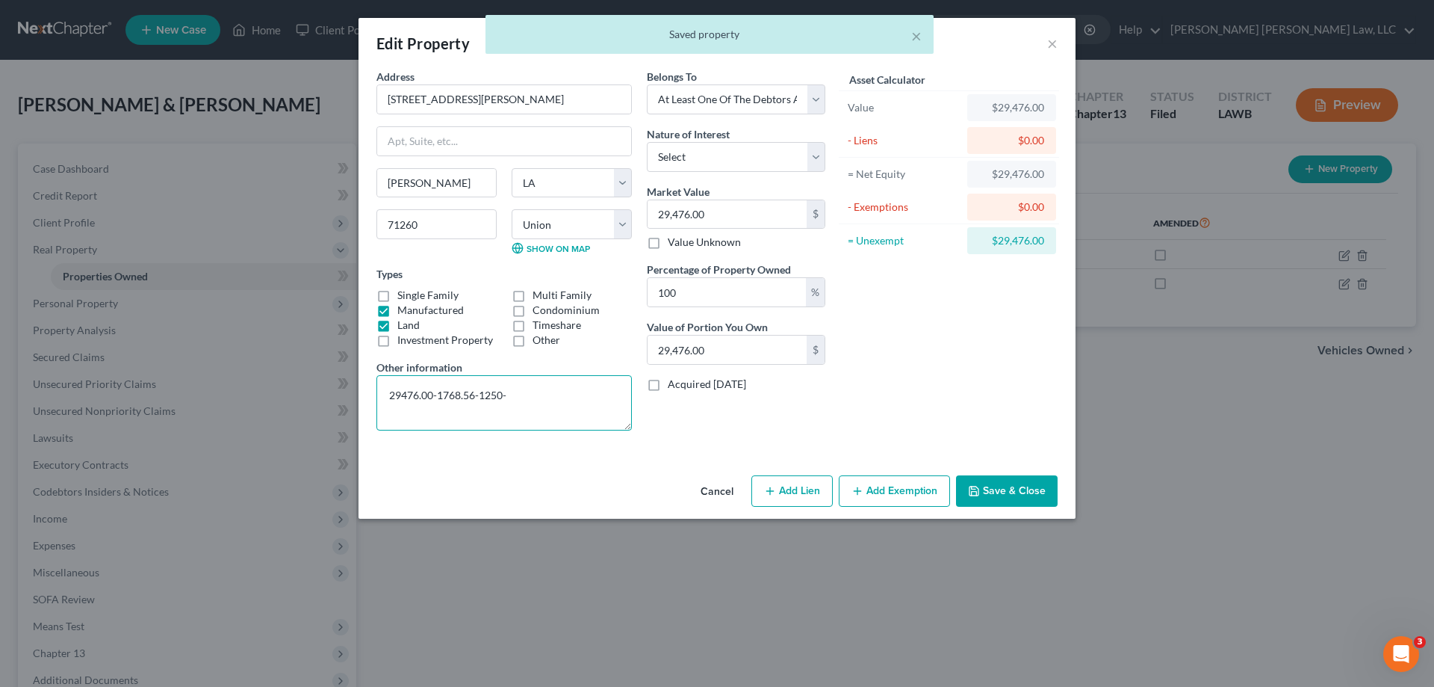
click at [586, 395] on textarea "29476.00-1768.56-1250-" at bounding box center [504, 402] width 255 height 55
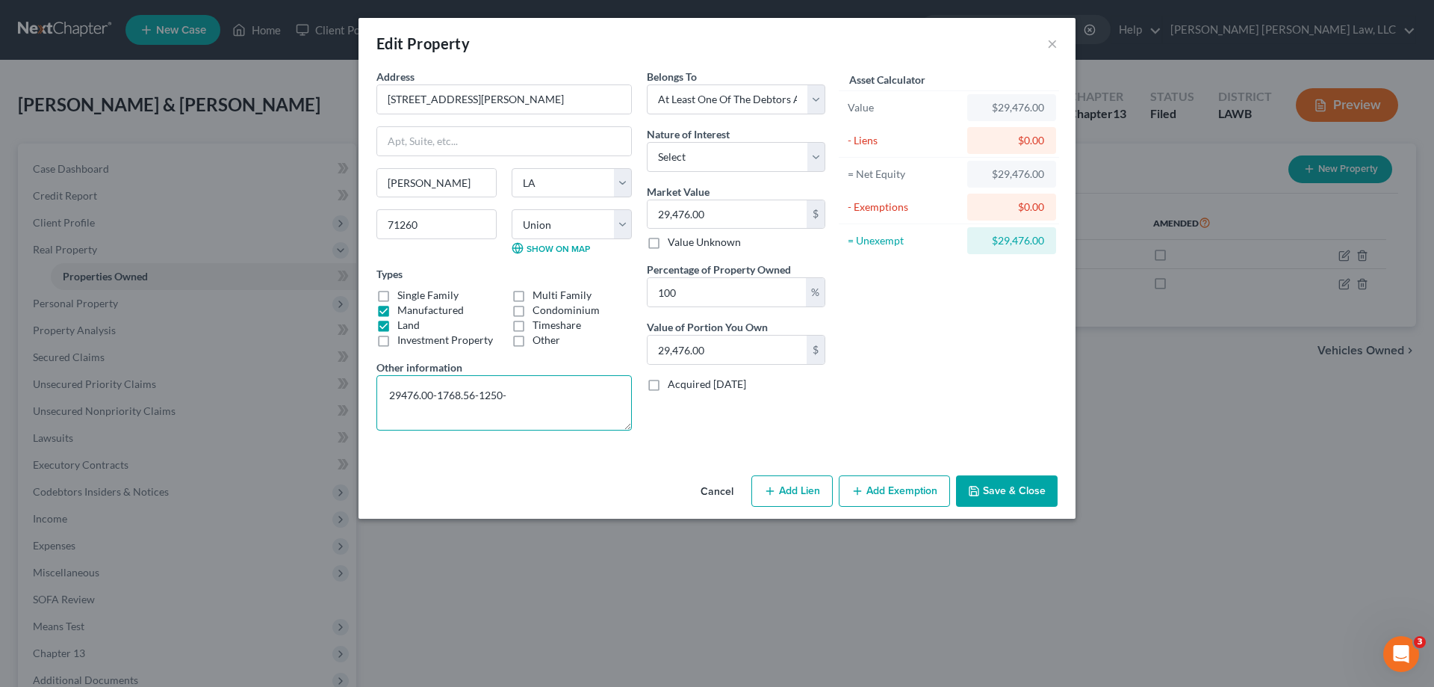
click at [524, 394] on textarea "29476.00-1768.56-1250-" at bounding box center [504, 402] width 255 height 55
click at [438, 392] on textarea "29476.00-1768.56-1250-" at bounding box center [504, 402] width 255 height 55
click at [477, 395] on textarea "29476.00-1768.56-1250-" at bounding box center [504, 402] width 255 height 55
drag, startPoint x: 546, startPoint y: 400, endPoint x: 571, endPoint y: 393, distance: 25.8
click at [571, 393] on textarea "29476.00-1768.56 (realtor fees) -1250-" at bounding box center [504, 402] width 255 height 55
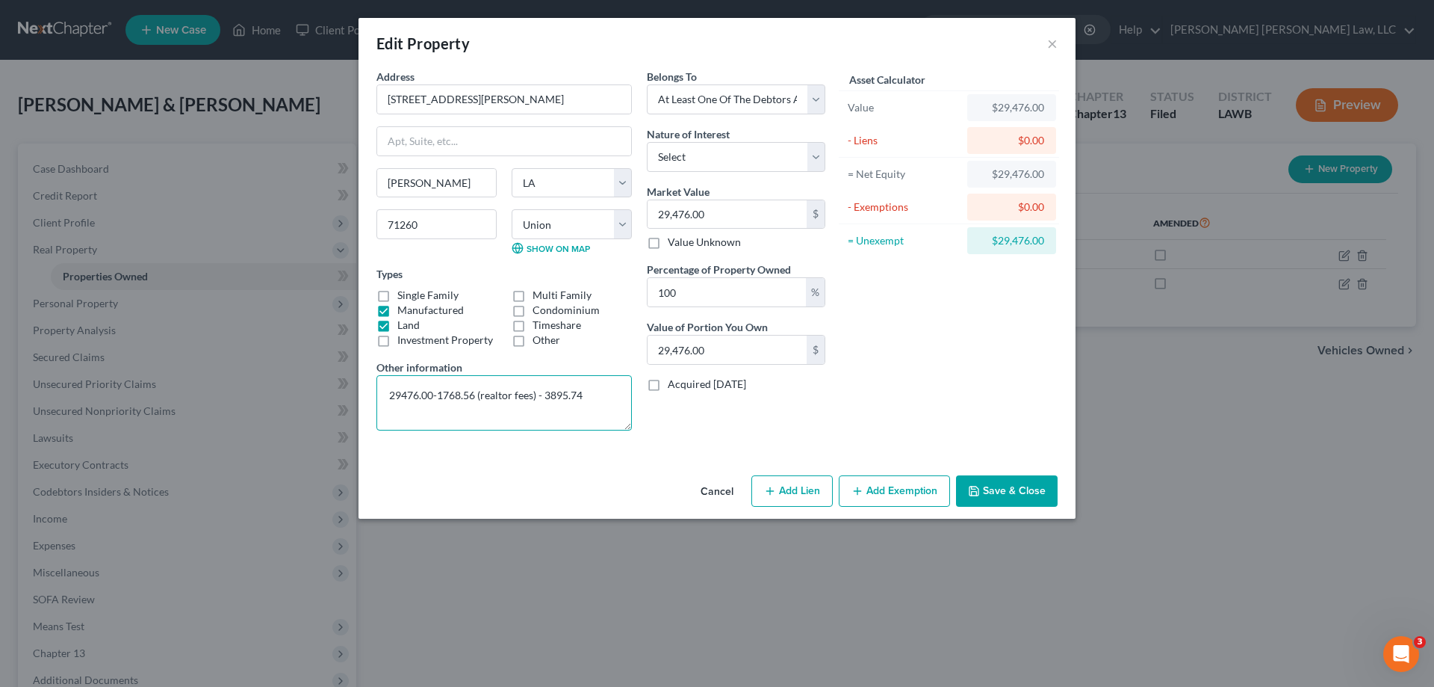
click at [552, 400] on textarea "29476.00-1768.56 (realtor fees) - 3895.74" at bounding box center [504, 402] width 255 height 55
click at [547, 396] on textarea "29476.00-1768.56 (realtor fees) - 3,895.74" at bounding box center [504, 402] width 255 height 55
click at [612, 392] on textarea "29476.00-1768.56 (realtor fees) - $3,895.74" at bounding box center [504, 402] width 255 height 55
click at [390, 398] on textarea "29476.00-1768.56 (realtor fees) - $3,895.74 (trustee fees) = $" at bounding box center [504, 402] width 255 height 55
click at [409, 392] on textarea "$29476.00-1768.56 (realtor fees) - $3,895.74 (trustee fees) = $" at bounding box center [504, 402] width 255 height 55
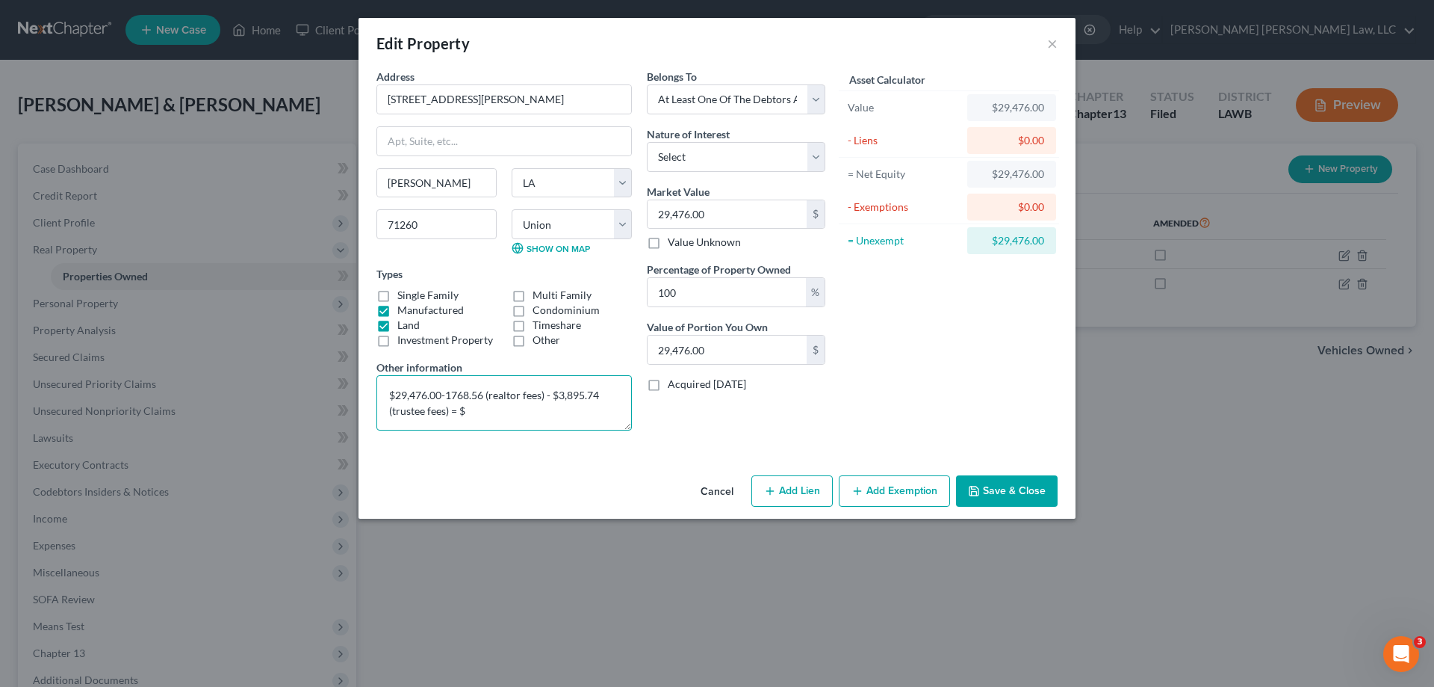
click at [449, 392] on textarea "$29,476.00-1768.56 (realtor fees) - $3,895.74 (trustee fees) = $" at bounding box center [504, 402] width 255 height 55
click at [448, 396] on textarea "$29,476.00-1768.56 (realtor fees) - $3,895.74 (trustee fees) = $" at bounding box center [504, 402] width 255 height 55
click at [458, 394] on textarea "$29,476.00-$1768.56 (realtor fees) - $3,895.74 (trustee fees) = $" at bounding box center [504, 402] width 255 height 55
click at [444, 397] on textarea "$29,476.00-$1,768.56 (realtor fees) - $3,895.74 (trustee fees) = $" at bounding box center [504, 402] width 255 height 55
click at [442, 396] on textarea "$29,476.00- $1,768.56 (realtor fees) - $3,895.74 (trustee fees) = $" at bounding box center [504, 402] width 255 height 55
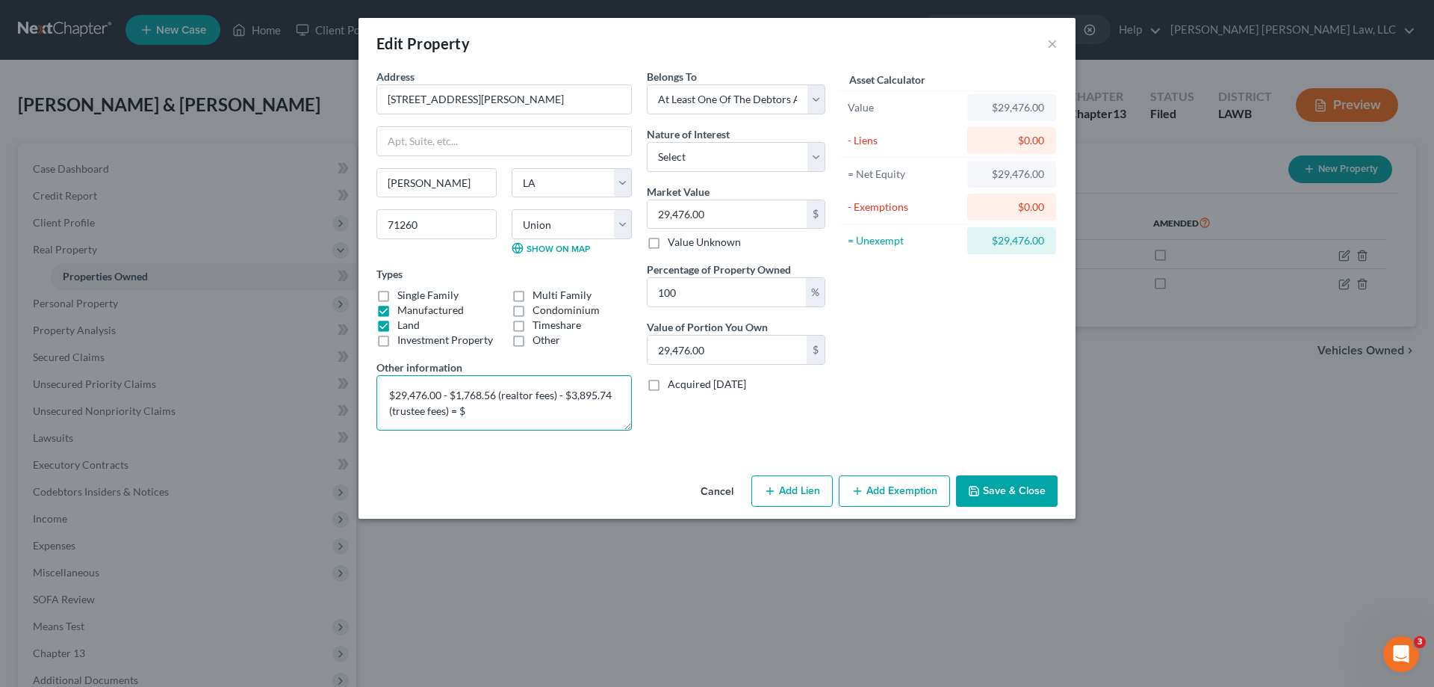
click at [508, 414] on textarea "$29,476.00 - $1,768.56 (realtor fees) - $3,895.74 (trustee fees) = $" at bounding box center [504, 402] width 255 height 55
click at [476, 413] on textarea "$29,476.00 - $1,768.56 (realtor fees) - $3,895.74 (trustee fees) = $23811.70" at bounding box center [504, 402] width 255 height 55
type textarea "$29,476.00 - $1,768.56 (realtor fees) - $3,895.74 (trustee fees) = $23,811.70"
click at [996, 500] on button "Save & Close" at bounding box center [1007, 490] width 102 height 31
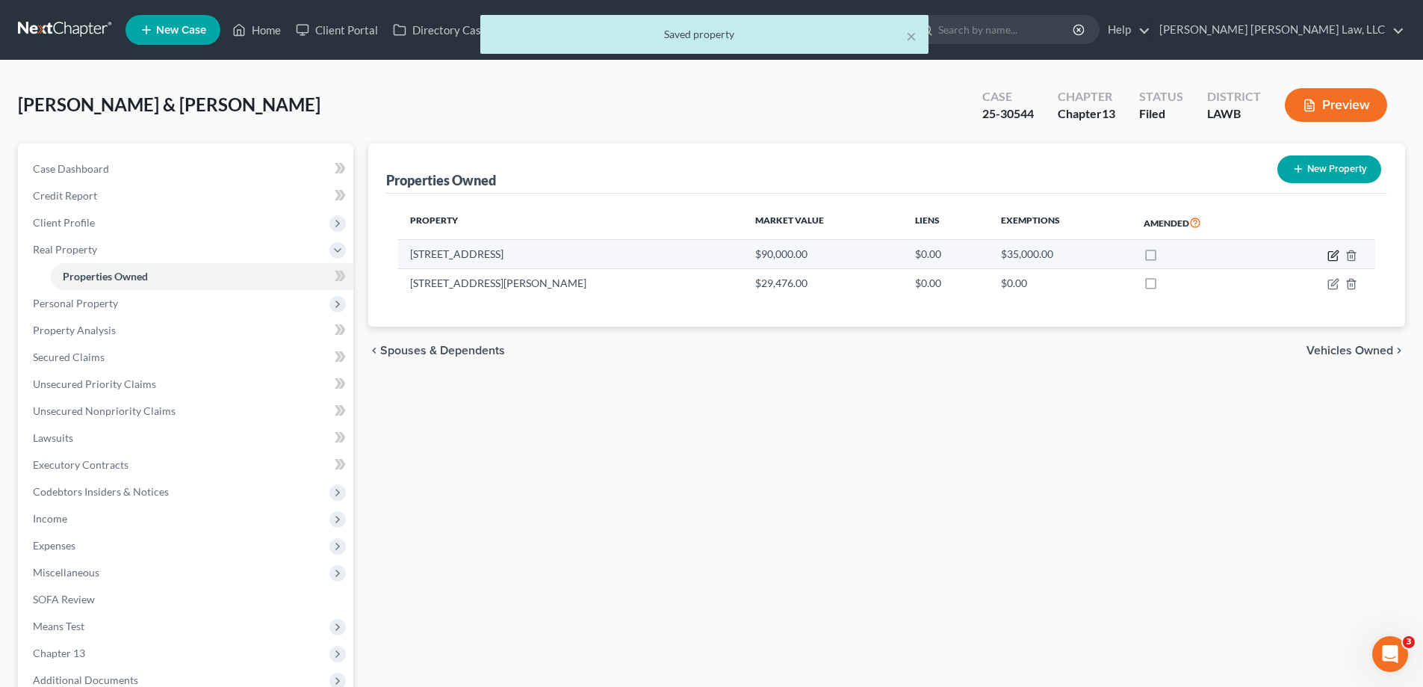
click at [1329, 259] on icon "button" at bounding box center [1332, 255] width 9 height 9
select select "19"
select select "55"
select select "2"
select select "0"
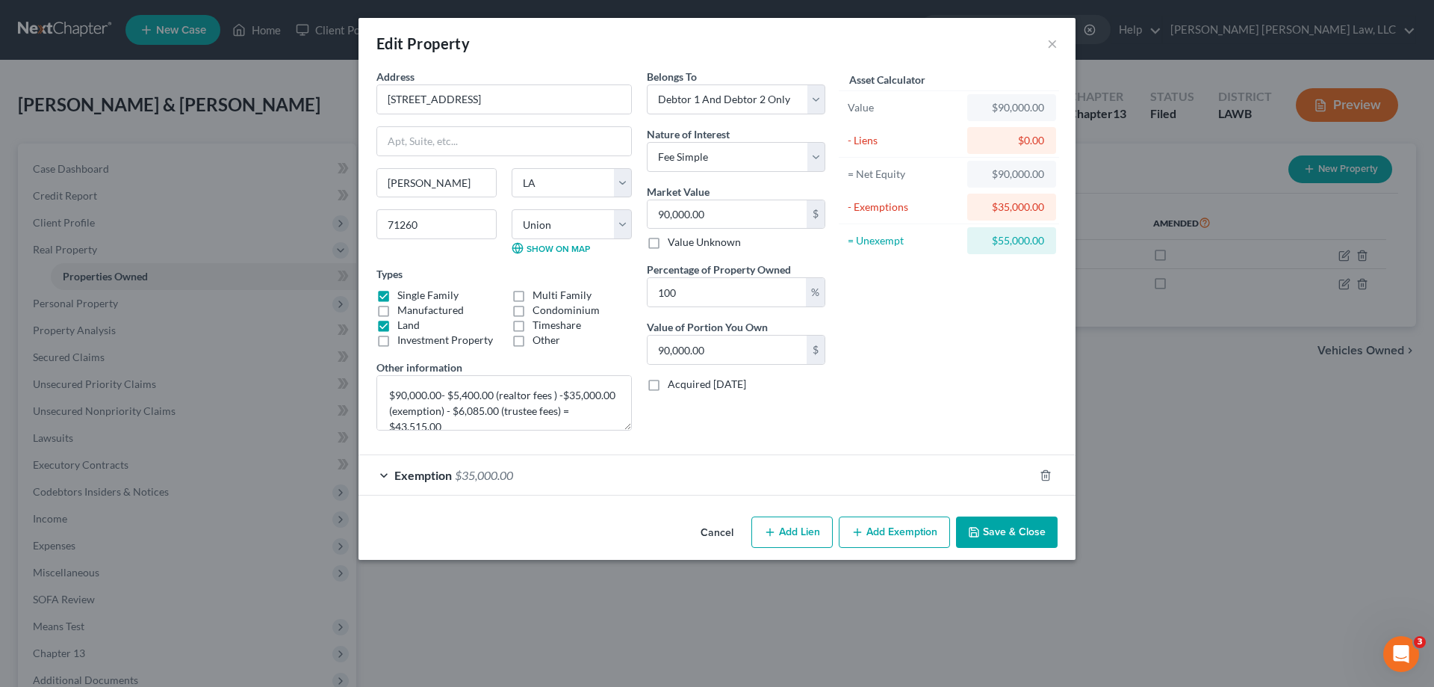
click at [1002, 530] on button "Save & Close" at bounding box center [1007, 531] width 102 height 31
